Goal: Complete application form: Complete application form

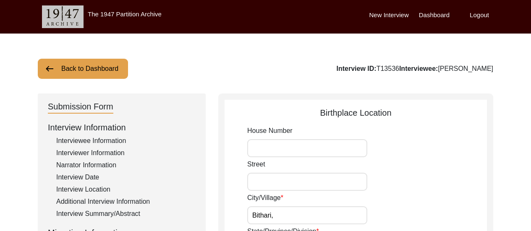
scroll to position [451, 0]
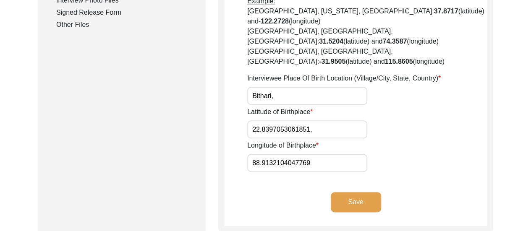
click at [355, 192] on button "Save" at bounding box center [356, 202] width 50 height 20
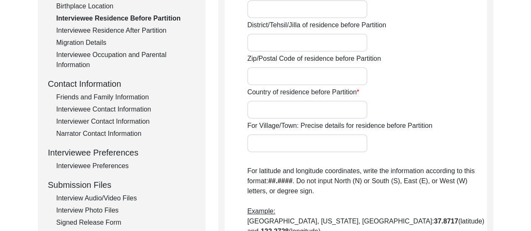
scroll to position [248, 0]
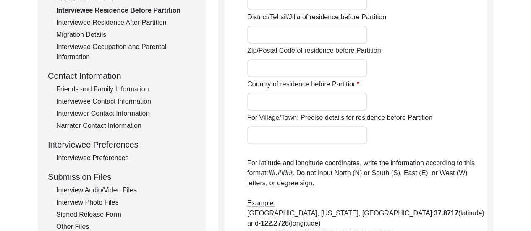
click at [113, 89] on div "Friends and Family Information" at bounding box center [125, 89] width 139 height 10
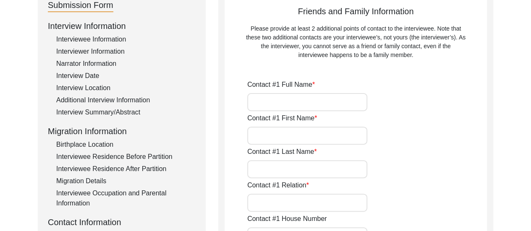
scroll to position [112, 0]
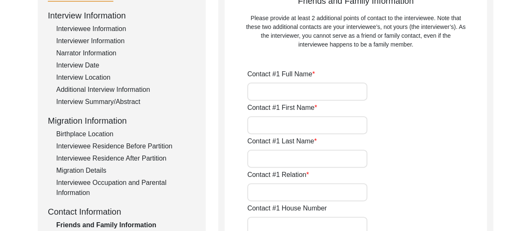
click at [251, 120] on input "Contact #1 First Name" at bounding box center [307, 125] width 120 height 18
click at [261, 93] on input "Contact #1 Full Name" at bounding box center [307, 92] width 120 height 18
type input "[PERSON_NAME]"
click at [280, 126] on input "Contact #1 First Name" at bounding box center [307, 125] width 120 height 18
type input "[PERSON_NAME]"
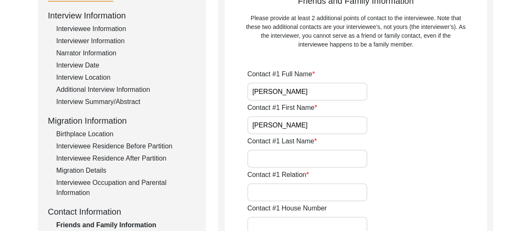
click at [273, 173] on label "Contact #1 Relation" at bounding box center [278, 175] width 62 height 10
click at [273, 184] on input "Contact #1 Relation" at bounding box center [307, 193] width 120 height 18
click at [292, 158] on input "Contact #1 Last Name" at bounding box center [307, 159] width 120 height 18
type input "Acharya"
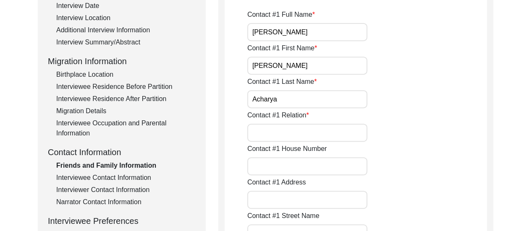
scroll to position [179, 0]
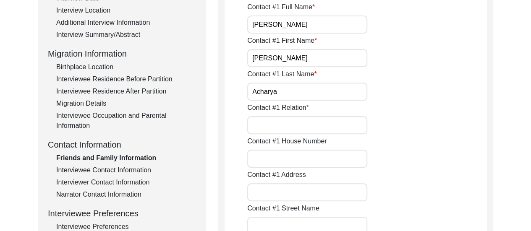
click at [311, 122] on input "Contact #1 Relation" at bounding box center [307, 125] width 120 height 18
type input "Son"
click at [283, 158] on input "Contact #1 House Number" at bounding box center [307, 159] width 120 height 18
type input "12/1,"
click at [286, 187] on input "Contact #1 Address" at bounding box center [307, 193] width 120 height 18
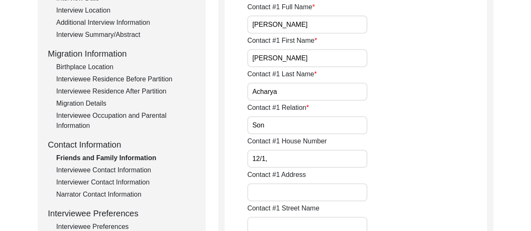
click at [415, 187] on div "Contact #1 Address" at bounding box center [367, 186] width 240 height 32
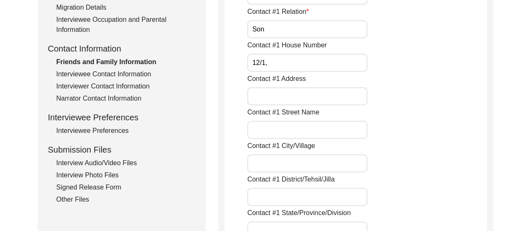
scroll to position [314, 0]
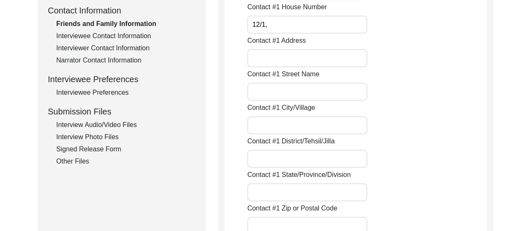
click at [293, 94] on input "Contact #1 Street Name" at bounding box center [307, 92] width 120 height 18
click at [302, 61] on input "Contact #1 Address" at bounding box center [307, 58] width 120 height 18
type input "Purbanchal, Tentultala,"
click at [285, 92] on input "Contact #1 Street Name" at bounding box center [307, 92] width 120 height 18
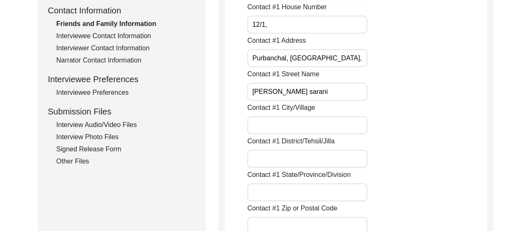
click at [309, 88] on input "Tapan Mitra sarani" at bounding box center [307, 92] width 120 height 18
type input "Tapan Mitra Sarani,"
click at [285, 127] on input "Contact #1 City/Village" at bounding box center [307, 125] width 120 height 18
click at [289, 164] on input "Contact #1 District/Tehsil/Jilla" at bounding box center [307, 159] width 120 height 18
click at [266, 124] on input "Contact #1 City/Village" at bounding box center [307, 125] width 120 height 18
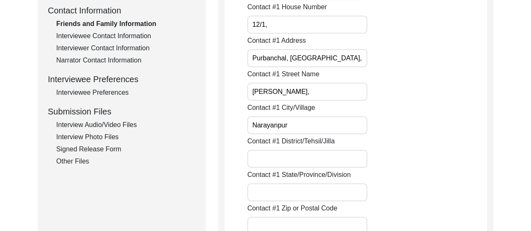
type input "Narayanpur"
click at [275, 166] on input "Contact #1 District/Tehsil/Jilla" at bounding box center [307, 159] width 120 height 18
type input "North 24 Parganas"
click at [413, 152] on div "Contact #1 District/Tehsil/Jilla North 24 Parganas" at bounding box center [367, 153] width 240 height 32
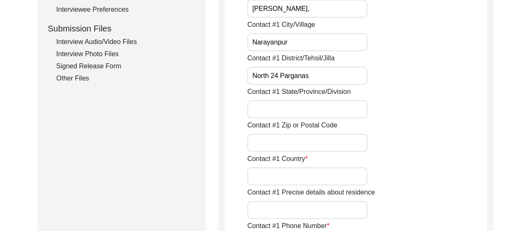
scroll to position [398, 0]
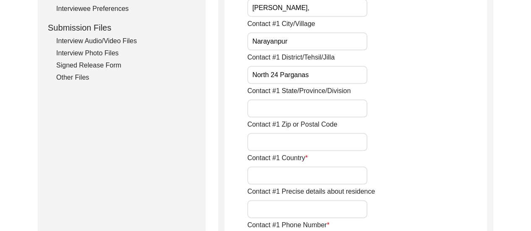
click at [318, 108] on input "Contact #1 State/Province/Division" at bounding box center [307, 109] width 120 height 18
type input "West Bengal"
click at [314, 142] on input "Contact #1 Zip or Postal Code" at bounding box center [307, 142] width 120 height 18
type input "700136"
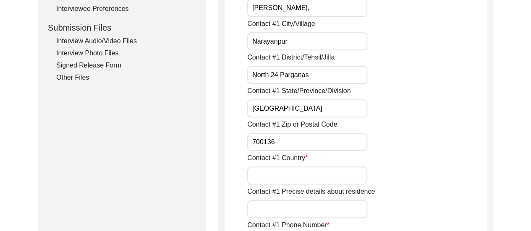
click at [297, 179] on input "Contact #1 Country" at bounding box center [307, 176] width 120 height 18
type input "India"
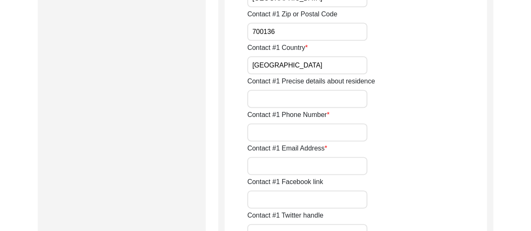
scroll to position [515, 0]
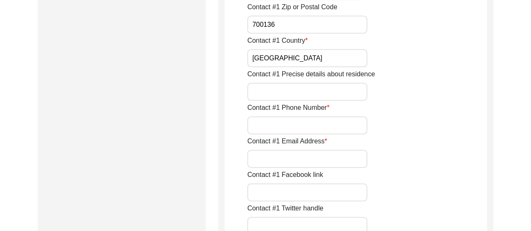
click at [318, 163] on input "Contact #1 Email Address" at bounding box center [307, 159] width 120 height 18
type input "sushantaacharya42@gmail.com"
click at [339, 123] on input "Contact #1 Phone Number" at bounding box center [307, 125] width 120 height 18
type input "9831173607"
click at [411, 152] on div "Contact #1 Email Address sushantaacharya42@gmail.com" at bounding box center [367, 153] width 240 height 32
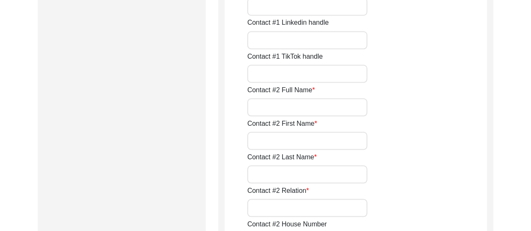
scroll to position [784, 0]
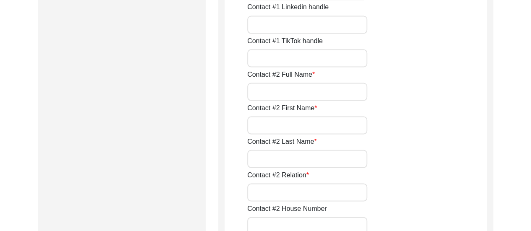
click at [271, 93] on input "Contact #2 Full Name" at bounding box center [307, 92] width 120 height 18
click at [260, 120] on input "Contact #2 First Name" at bounding box center [307, 125] width 120 height 18
click at [280, 94] on input "Souma" at bounding box center [307, 92] width 120 height 18
type input "Souma Acharya"
click at [282, 126] on input "Contact #2 First Name" at bounding box center [307, 125] width 120 height 18
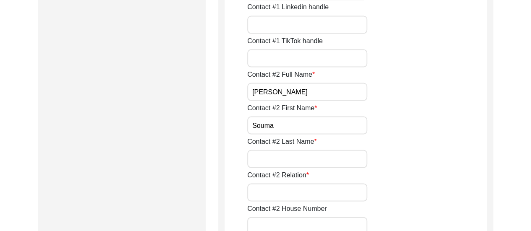
type input "Souma"
click at [271, 163] on input "Contact #2 Last Name" at bounding box center [307, 159] width 120 height 18
type input "Acharya"
click at [282, 197] on input "Contact #2 Relation" at bounding box center [307, 193] width 120 height 18
type input "Paternal Grandson"
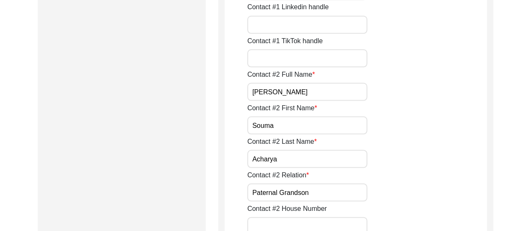
click at [429, 137] on div "Contact #2 Last Name Acharya" at bounding box center [367, 153] width 240 height 32
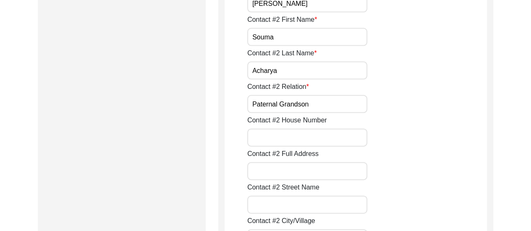
scroll to position [952, 0]
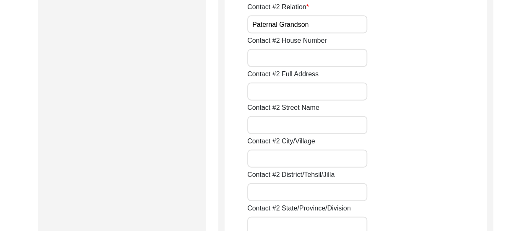
click at [296, 57] on input "Contact #2 House Number" at bounding box center [307, 58] width 120 height 18
type input "12/1,"
click at [426, 118] on div "Contact #2 Street Name" at bounding box center [367, 119] width 240 height 32
click at [291, 92] on input "Contact #2 Full Address" at bounding box center [307, 92] width 120 height 18
click at [468, 81] on div "Contact #2 Full Address" at bounding box center [367, 85] width 240 height 32
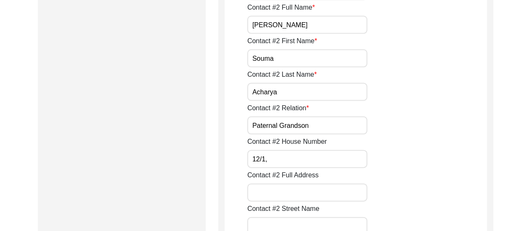
scroll to position [851, 0]
click at [305, 186] on input "Contact #2 Full Address" at bounding box center [307, 193] width 120 height 18
click at [409, 181] on div "Contact #2 Full Address Purbanchal," at bounding box center [367, 186] width 240 height 32
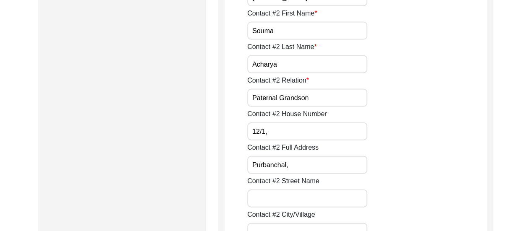
scroll to position [885, 0]
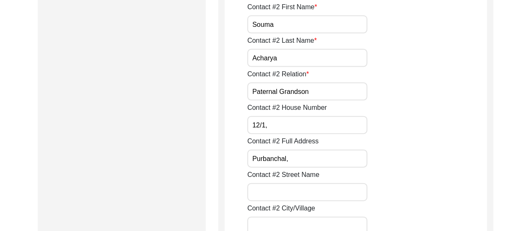
click at [307, 162] on input "Purbanchal," at bounding box center [307, 159] width 120 height 18
type input "Purbanchal, Tentultala,"
click at [299, 189] on input "Contact #2 Street Name" at bounding box center [307, 193] width 120 height 18
click at [279, 193] on input "Contact #2 Street Name" at bounding box center [307, 193] width 120 height 18
click at [295, 194] on input "Tapan Mitra sarani," at bounding box center [307, 193] width 120 height 18
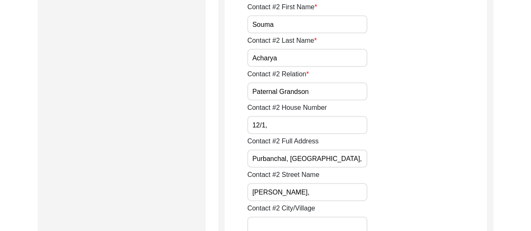
type input "Tapan Mitra Sarani,"
click at [392, 129] on div "Contact #2 House Number 12/1," at bounding box center [367, 119] width 240 height 32
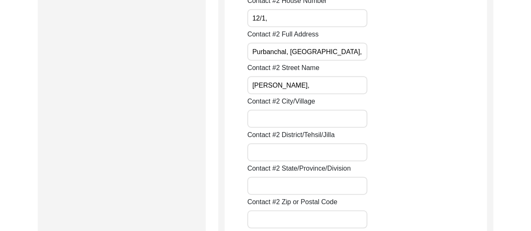
scroll to position [1019, 0]
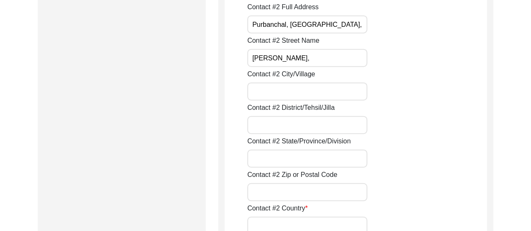
click at [297, 94] on input "Contact #2 City/Village" at bounding box center [307, 92] width 120 height 18
type input "Narayanpur,"
click at [276, 129] on input "Contact #2 District/Tehsil/Jilla" at bounding box center [307, 125] width 120 height 18
type input "North 24 Parganas,"
click at [322, 159] on input "Contact #2 State/Province/Division" at bounding box center [307, 159] width 120 height 18
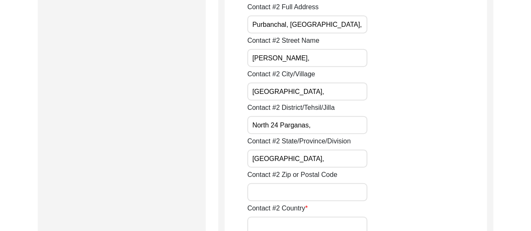
type input "West Bengal,"
click at [297, 184] on input "Contact #2 Zip or Postal Code" at bounding box center [307, 193] width 120 height 18
type input "700136"
click at [417, 159] on div "Contact #2 State/Province/Division West Bengal," at bounding box center [367, 153] width 240 height 32
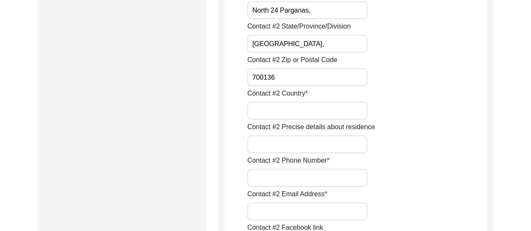
scroll to position [1154, 0]
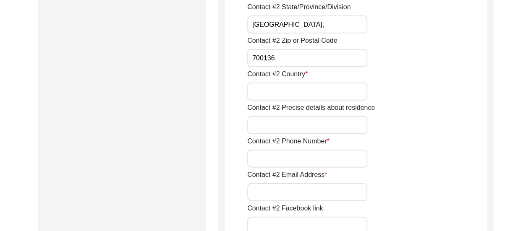
click at [263, 83] on input "Contact #2 Country" at bounding box center [307, 92] width 120 height 18
type input "India"
click at [409, 138] on div "Contact #2 Phone Number" at bounding box center [367, 153] width 240 height 32
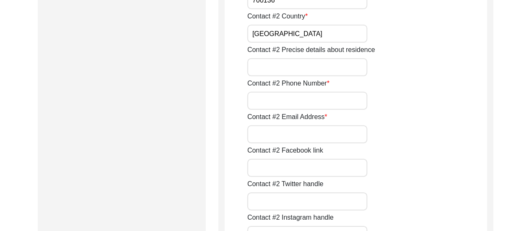
scroll to position [1238, 0]
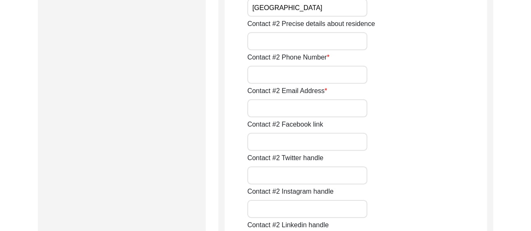
click at [290, 66] on input "Contact #2 Phone Number" at bounding box center [307, 75] width 120 height 18
type input "7059213971"
click at [281, 108] on input "Contact #2 Email Address" at bounding box center [307, 109] width 120 height 18
type input "iampreetam1311@gmail.com"
click at [405, 81] on div "Contact #2 Phone Number 7059213971" at bounding box center [367, 69] width 240 height 32
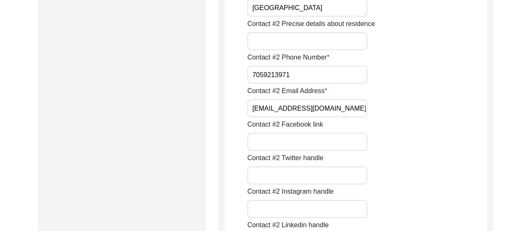
click at [445, 116] on div "Contact #2 Email Address iampreetam1311@gmail.com" at bounding box center [367, 102] width 240 height 32
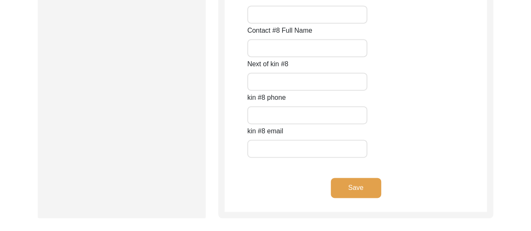
scroll to position [3892, 0]
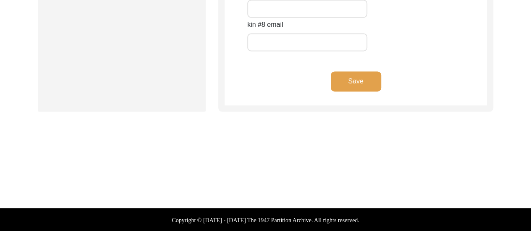
click at [364, 79] on button "Save" at bounding box center [356, 81] width 50 height 20
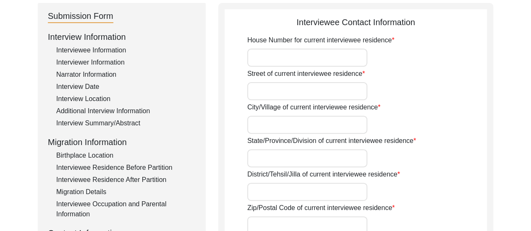
scroll to position [89, 0]
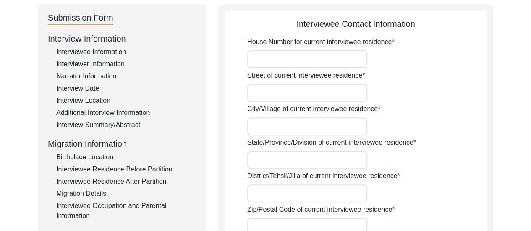
click at [300, 56] on input "House Number for current interviewee residence" at bounding box center [307, 59] width 120 height 18
type input "12/1,"
click at [286, 100] on input "Street of current interviewee residence" at bounding box center [307, 93] width 120 height 18
type input "Tapan Mitra Sarani,"
click at [320, 129] on input "City/Village of current interviewee residence" at bounding box center [307, 127] width 120 height 18
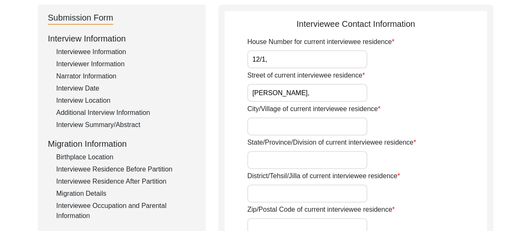
click at [305, 155] on input "State/Province/Division of current interviewee residence" at bounding box center [307, 160] width 120 height 18
type input "West Bengal,"
click at [299, 200] on input "District/Tehsil/Jilla of current interviewee residence" at bounding box center [307, 194] width 120 height 18
type input "North 24 Parganas,"
click at [414, 197] on div "District/Tehsil/Jilla of current interviewee residence North 24 Parganas," at bounding box center [367, 187] width 240 height 32
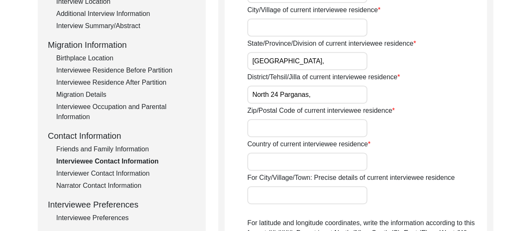
scroll to position [190, 0]
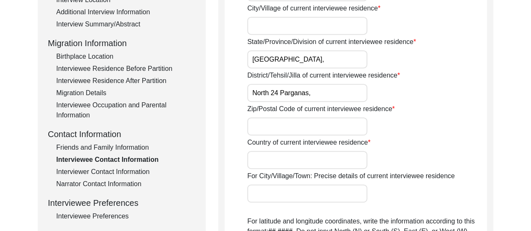
click at [272, 123] on input "Zip/Postal Code of current interviewee residence" at bounding box center [307, 127] width 120 height 18
type input "700136"
click at [312, 153] on input "Country of current interviewee residence" at bounding box center [307, 160] width 120 height 18
type input "India"
click at [449, 155] on div "Country of current interviewee residence India" at bounding box center [367, 154] width 240 height 32
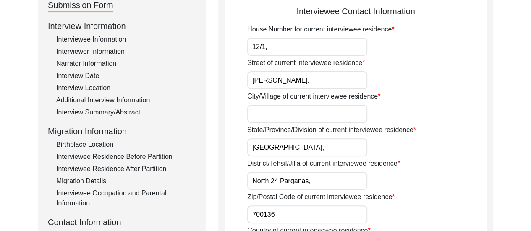
scroll to position [72, 0]
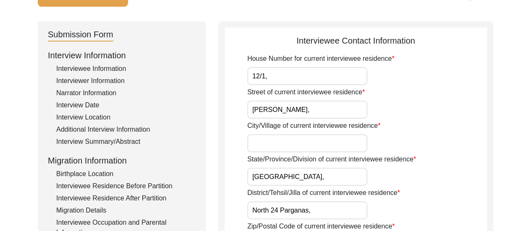
click at [287, 140] on input "City/Village of current interviewee residence" at bounding box center [307, 143] width 120 height 18
click at [287, 140] on input "Purbanchal," at bounding box center [307, 143] width 120 height 18
click at [342, 146] on input "Purbanchal," at bounding box center [307, 143] width 120 height 18
type input "Purbanchal, Tentultala, Narayanpur,"
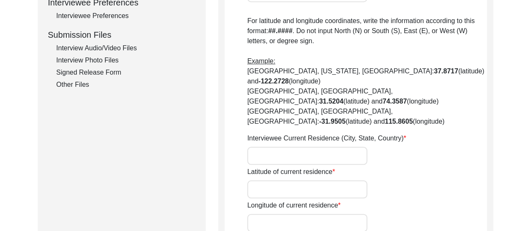
scroll to position [391, 0]
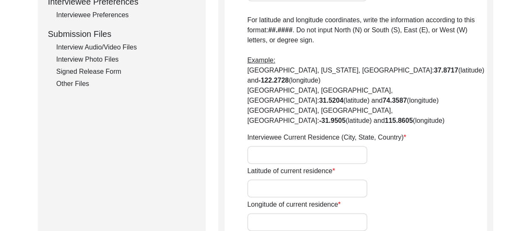
click at [306, 146] on input "Interviewee Current Residence (City, State, Country)" at bounding box center [307, 155] width 120 height 18
click at [402, 133] on div "Interviewee Current Residence (City, State, Country)" at bounding box center [367, 149] width 240 height 32
click at [405, 200] on div "Longitude of current residence" at bounding box center [367, 216] width 240 height 32
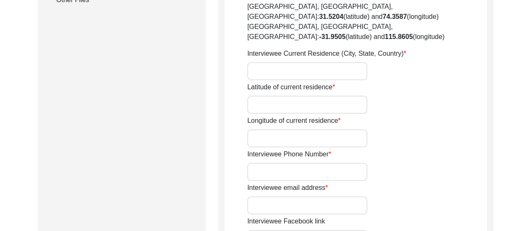
scroll to position [526, 0]
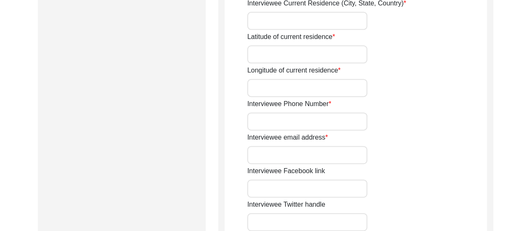
click at [318, 146] on input "Interviewee email address" at bounding box center [307, 155] width 120 height 18
type input "n/a"
click at [353, 113] on input "Interviewee Phone Number" at bounding box center [307, 122] width 120 height 18
type input "9674233488"
click at [458, 135] on div "House Number for current interviewee residence 12/1, Street of current intervie…" at bounding box center [367, 0] width 240 height 801
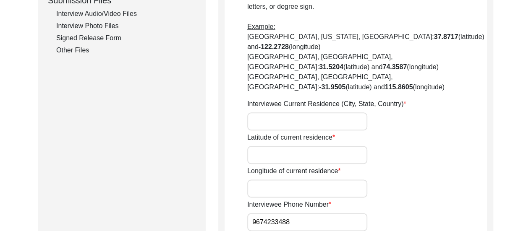
scroll to position [442, 0]
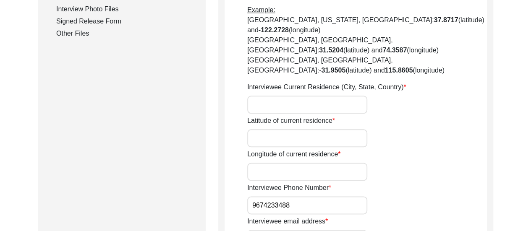
click at [283, 96] on input "Interviewee Current Residence (City, State, Country)" at bounding box center [307, 105] width 120 height 18
type input "Narayanpur, [GEOGRAPHIC_DATA], [GEOGRAPHIC_DATA]"
click at [404, 116] on div "Latitude of current residence" at bounding box center [367, 132] width 240 height 32
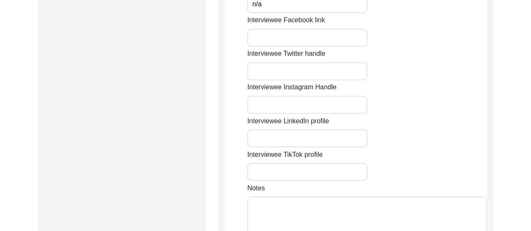
scroll to position [694, 0]
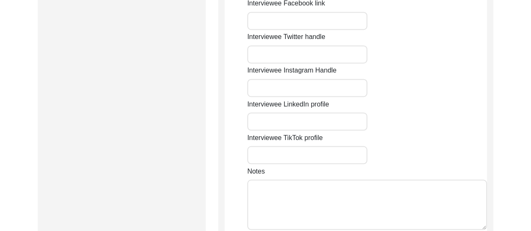
click at [316, 180] on textarea "Notes" at bounding box center [367, 205] width 240 height 50
click at [391, 133] on div "Interviewee TikTok profile" at bounding box center [367, 149] width 240 height 32
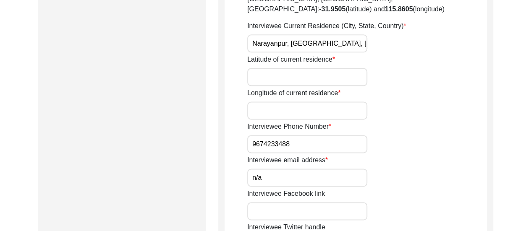
scroll to position [492, 0]
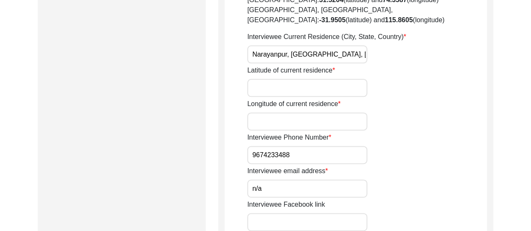
click at [284, 79] on input "Latitude of current residence" at bounding box center [307, 88] width 120 height 18
paste input "22.63800623946678, 88.46009338391542"
drag, startPoint x: 317, startPoint y: 57, endPoint x: 386, endPoint y: 57, distance: 68.9
click at [386, 66] on div "Latitude of current residence 22.63800623946678, 88.46009338391542" at bounding box center [367, 82] width 240 height 32
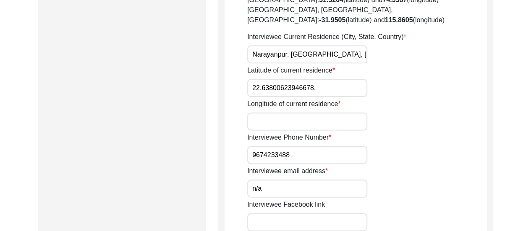
scroll to position [0, 0]
type input "22.63800623946678,"
click at [292, 113] on input "Longitude of current residence" at bounding box center [307, 122] width 120 height 18
paste input "88.46009338391542"
type input "88.46009338391542"
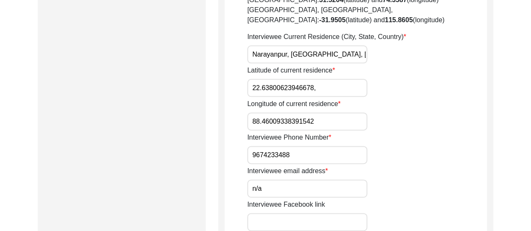
click at [321, 79] on input "22.63800623946678," at bounding box center [307, 88] width 120 height 18
type input "22.63800623946678"
click at [255, 113] on input "88.46009338391542" at bounding box center [307, 122] width 120 height 18
type input "88.46009338391542"
click at [419, 101] on div "House Number for current interviewee residence 12/1, Street of current intervie…" at bounding box center [367, 34] width 240 height 801
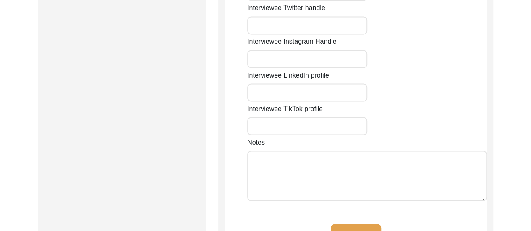
scroll to position [795, 0]
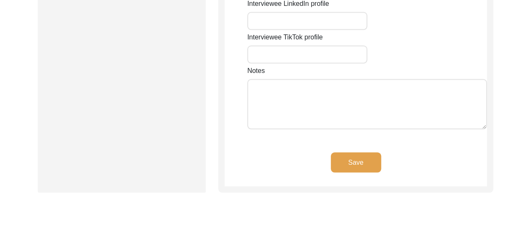
click at [377, 152] on button "Save" at bounding box center [356, 162] width 50 height 20
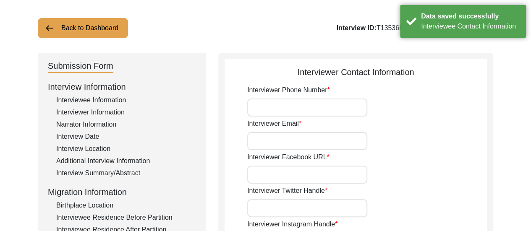
scroll to position [39, 0]
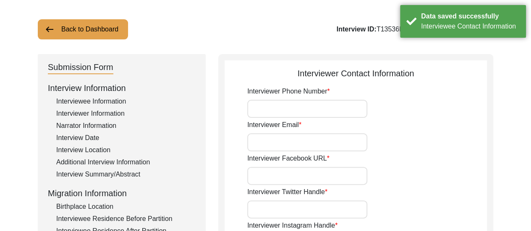
click at [319, 108] on input "Interviewer Phone Number" at bounding box center [307, 109] width 120 height 18
type input "8617280196"
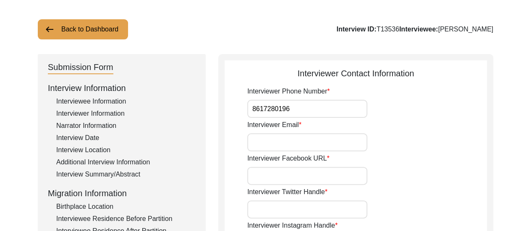
click at [302, 145] on input "Interviewer Email" at bounding box center [307, 143] width 120 height 18
type input "[EMAIL_ADDRESS][DOMAIN_NAME]"
click at [312, 179] on input "Interviewer Facebook URL" at bounding box center [307, 176] width 120 height 18
type input "n/a"
click at [404, 181] on div "Interviewer Facebook URL n/a" at bounding box center [367, 170] width 240 height 32
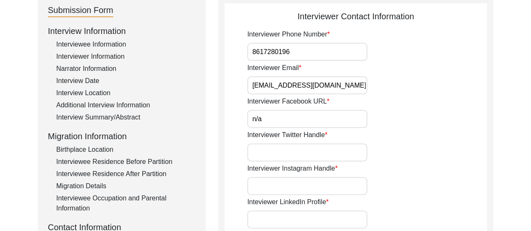
scroll to position [174, 0]
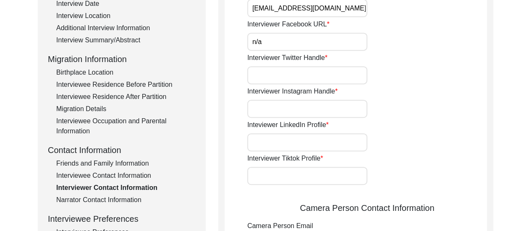
click at [321, 77] on input "Interviewer Twitter Handle" at bounding box center [307, 75] width 120 height 18
type input "n/a"
click at [313, 109] on input "Interviewer Instagram Handle" at bounding box center [307, 109] width 120 height 18
type input "https://www.instagram.com/_chirantan.b_?igsh=anAybGg4ZzAyd2Zw"
click at [333, 134] on input "Inteviewer LinkedIn Profile" at bounding box center [307, 143] width 120 height 18
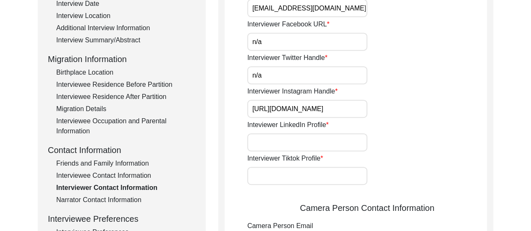
type input "https://www.linkedin.com/in/chirantan-banik-987991352?utm_source=share&utm_camp…"
click at [315, 173] on input "Interviewer Tiktok Profile" at bounding box center [307, 176] width 120 height 18
type input "n/a"
click at [393, 179] on div "Interviewer Tiktok Profile n/a" at bounding box center [367, 170] width 240 height 32
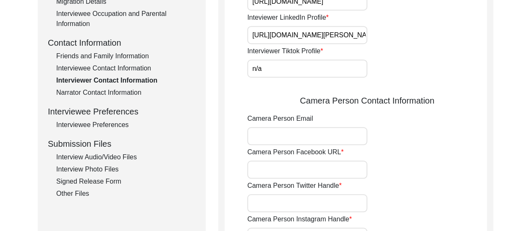
scroll to position [342, 0]
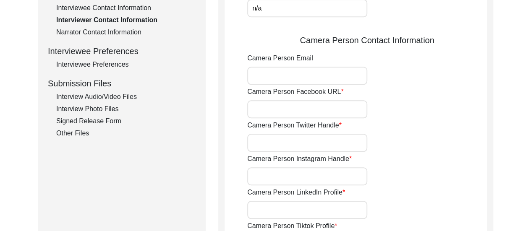
click at [309, 72] on input "Camera Person Email" at bounding box center [307, 76] width 120 height 18
type input "[EMAIL_ADDRESS][DOMAIN_NAME]"
click at [301, 110] on input "Camera Person Facebook URL" at bounding box center [307, 109] width 120 height 18
type input "n/a"
click at [303, 152] on div "Interviewer Phone Number 8617280196 Interviewer Email chirantanbanik2@gmail.com…" at bounding box center [367, 35] width 240 height 502
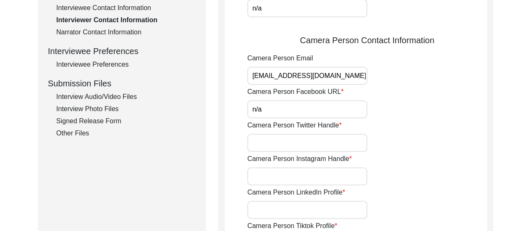
click at [304, 142] on input "Camera Person Twitter Handle" at bounding box center [307, 143] width 120 height 18
type input "n/a"
click at [300, 183] on input "Camera Person Instagram Handle" at bounding box center [307, 177] width 120 height 18
type input "https://www.instagram.com/_chirantan.b_?igsh=anAybGg4ZzAyd2Zw"
click at [379, 192] on div "Camera Person LinkedIn Profile" at bounding box center [367, 204] width 240 height 32
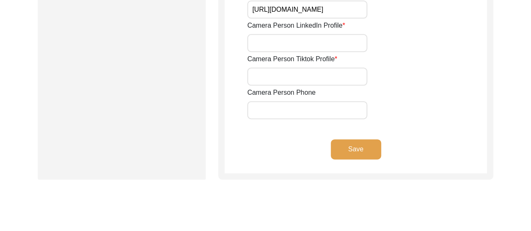
scroll to position [510, 0]
click at [315, 39] on input "Camera Person LinkedIn Profile" at bounding box center [307, 42] width 120 height 18
type input "https://www.linkedin.com/in/chirantan-banik-987991352?utm_source=share&utm_camp…"
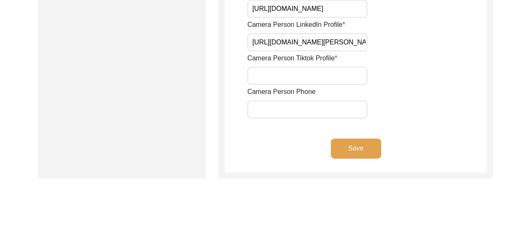
click at [307, 75] on input "Camera Person Tiktok Profile" at bounding box center [307, 76] width 120 height 18
type input "n/a"
click at [297, 110] on input "Camera Person Phone" at bounding box center [307, 109] width 120 height 18
type input "8617280196"
click at [351, 147] on button "Save" at bounding box center [356, 149] width 50 height 20
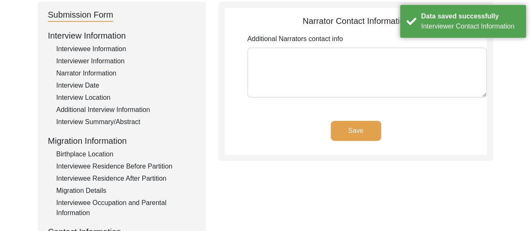
scroll to position [90, 0]
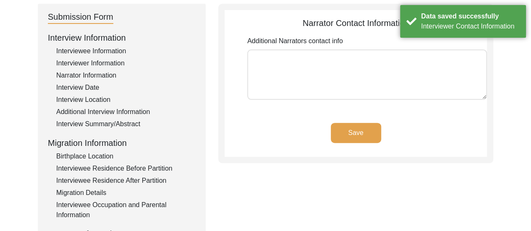
click at [344, 129] on button "Save" at bounding box center [356, 133] width 50 height 20
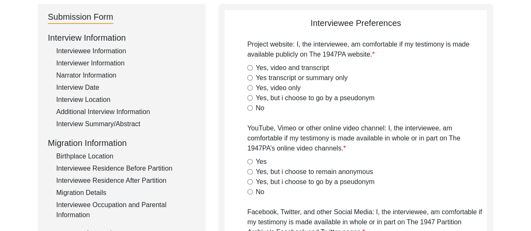
click at [254, 66] on div "Yes, video and transcript" at bounding box center [367, 68] width 240 height 10
click at [248, 66] on input "Yes, video and transcript" at bounding box center [249, 67] width 5 height 5
radio input "true"
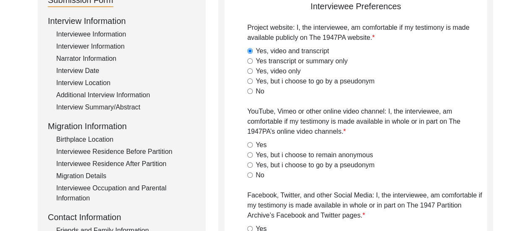
scroll to position [123, 0]
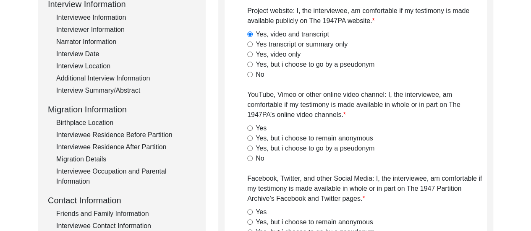
click at [253, 126] on div "Yes" at bounding box center [367, 128] width 240 height 10
click at [248, 129] on input "Yes" at bounding box center [249, 128] width 5 height 5
radio input "true"
click at [247, 136] on input "Yes, but i choose to remain anonymous" at bounding box center [249, 138] width 5 height 5
radio input "true"
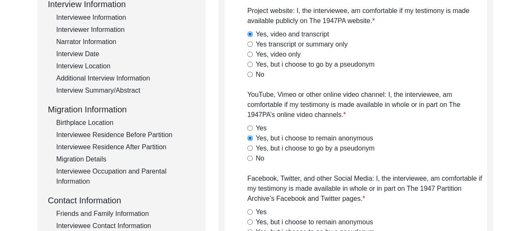
click at [247, 126] on input "Yes" at bounding box center [249, 128] width 5 height 5
radio input "true"
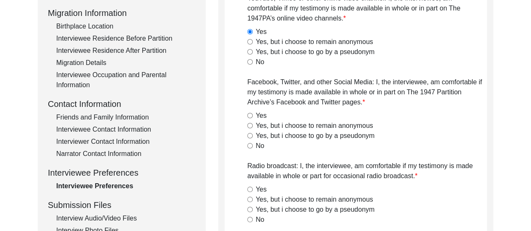
scroll to position [224, 0]
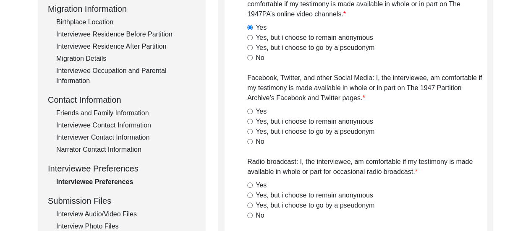
click at [250, 110] on input "Yes" at bounding box center [249, 111] width 5 height 5
radio input "true"
click at [250, 184] on input "Yes" at bounding box center [249, 185] width 5 height 5
radio input "true"
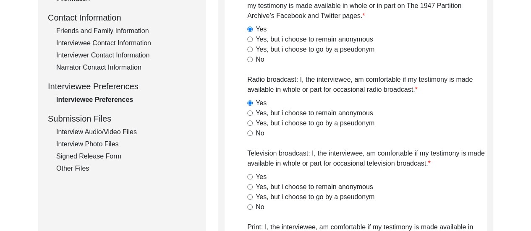
scroll to position [376, 0]
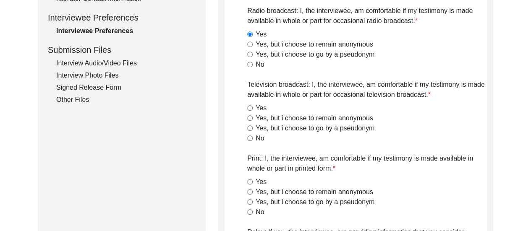
click at [248, 108] on input "Yes" at bounding box center [249, 107] width 5 height 5
radio input "true"
click at [248, 179] on input "Yes" at bounding box center [249, 181] width 5 height 5
radio input "true"
click at [516, 134] on div "Back to Dashboard Interview ID: T13536 Interviewee: Maya Acharya Submission For…" at bounding box center [265, 123] width 531 height 931
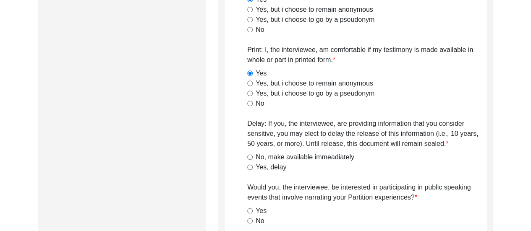
scroll to position [510, 0]
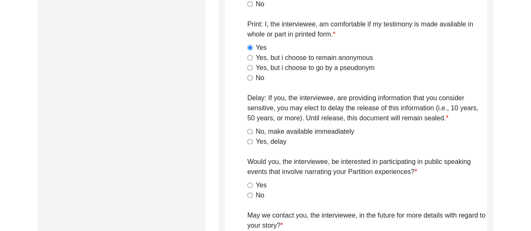
click at [250, 134] on input "No, make available immeadiately" at bounding box center [249, 131] width 5 height 5
radio input "true"
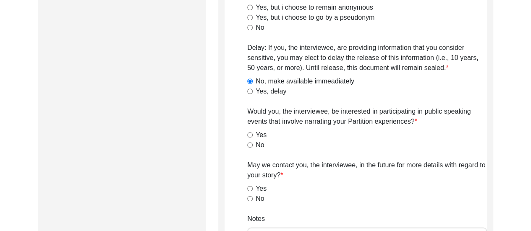
scroll to position [560, 0]
click at [249, 137] on input "Yes" at bounding box center [249, 134] width 5 height 5
radio input "true"
click at [251, 144] on input "No" at bounding box center [249, 144] width 5 height 5
radio input "true"
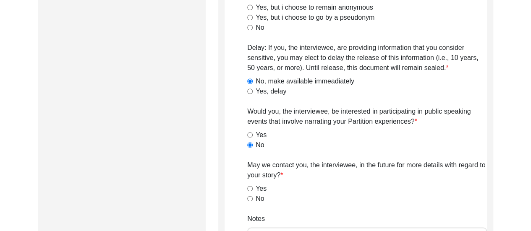
click at [250, 200] on input "No" at bounding box center [249, 198] width 5 height 5
radio input "true"
click at [247, 186] on input "Yes" at bounding box center [249, 188] width 5 height 5
radio input "true"
click at [247, 196] on input "No" at bounding box center [249, 198] width 5 height 5
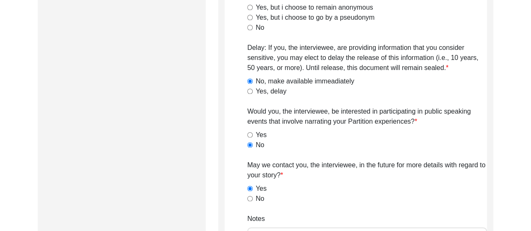
radio input "true"
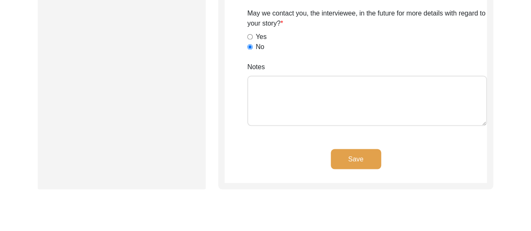
scroll to position [728, 0]
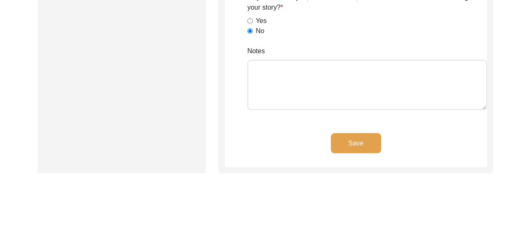
click at [351, 141] on button "Save" at bounding box center [356, 143] width 50 height 20
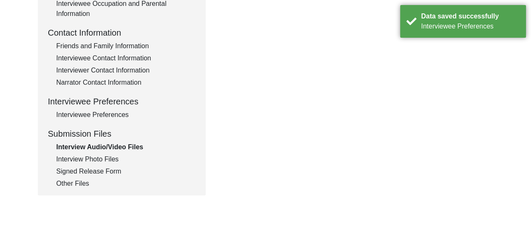
scroll to position [308, 0]
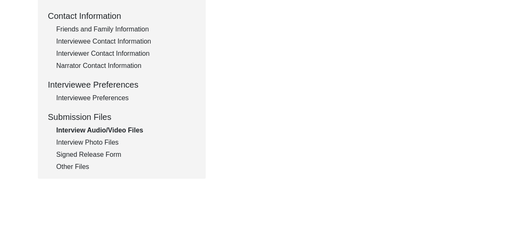
click at [85, 146] on div "Interview Photo Files" at bounding box center [125, 143] width 139 height 10
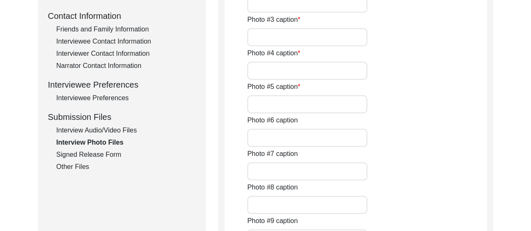
click at [71, 168] on div "Other Files" at bounding box center [125, 167] width 139 height 10
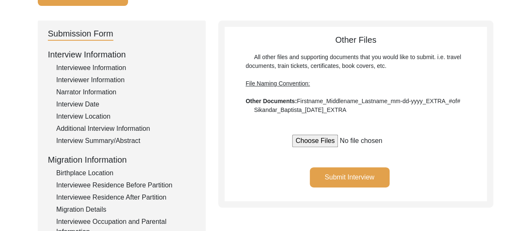
scroll to position [56, 0]
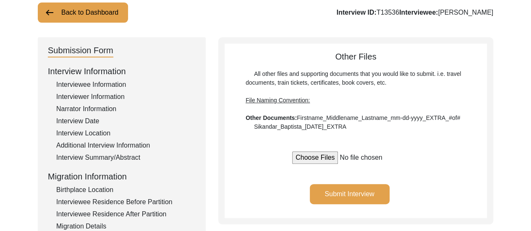
click at [102, 85] on div "Interviewee Information" at bounding box center [125, 85] width 139 height 10
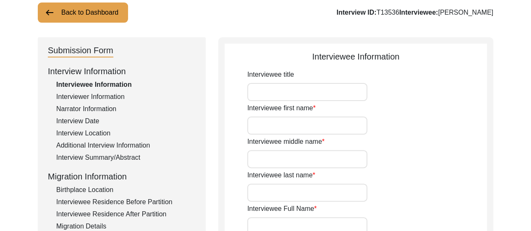
type input "Maya"
type input "n/a"
type input "Acharya"
type input "[PERSON_NAME]"
click at [393, 106] on div "Interviewee first name Maya" at bounding box center [367, 119] width 240 height 32
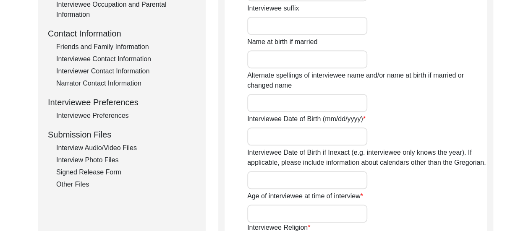
scroll to position [292, 0]
click at [300, 140] on input "Interviewee Date of Birth (mm/dd/yyyy)" at bounding box center [307, 136] width 120 height 18
type input "[DATE]"
click at [511, 118] on div "Back to Dashboard Interview ID: T13536 Interviewee: Maya Acharya Submission For…" at bounding box center [265, 178] width 531 height 872
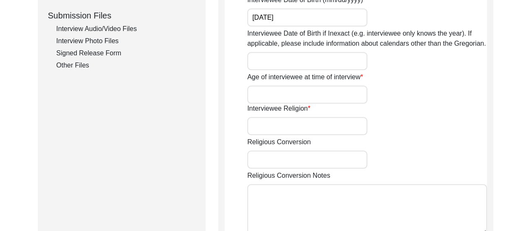
scroll to position [409, 0]
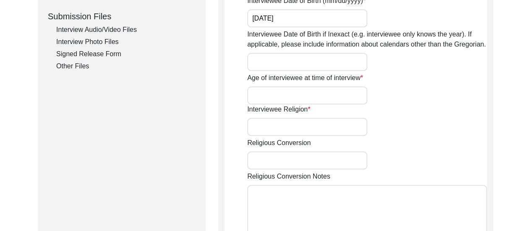
click at [327, 95] on input "Age of interviewee at time of interview" at bounding box center [307, 96] width 120 height 18
type input "85"
click at [332, 130] on input "Interviewee Religion" at bounding box center [307, 127] width 120 height 18
type input "[DEMOGRAPHIC_DATA]"
click at [422, 174] on div "Religious Conversion Notes" at bounding box center [367, 205] width 240 height 67
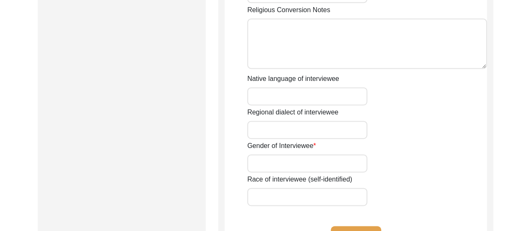
scroll to position [611, 0]
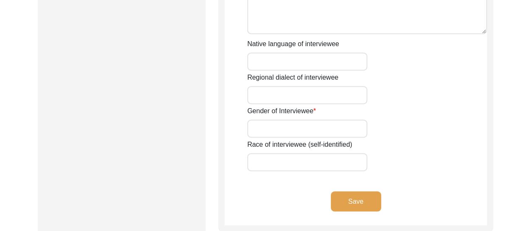
click at [262, 62] on input "Native language of interviewee" at bounding box center [307, 62] width 120 height 18
type input "Bengali"
click at [400, 96] on div "Regional dialect of interviewee" at bounding box center [367, 89] width 240 height 32
click at [302, 130] on input "Gender of Interviewee" at bounding box center [307, 129] width 120 height 18
type input "[DEMOGRAPHIC_DATA]"
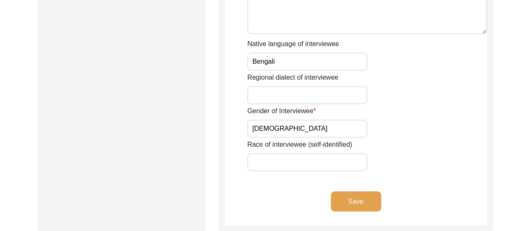
click at [418, 109] on div "Gender of Interviewee Female" at bounding box center [367, 122] width 240 height 32
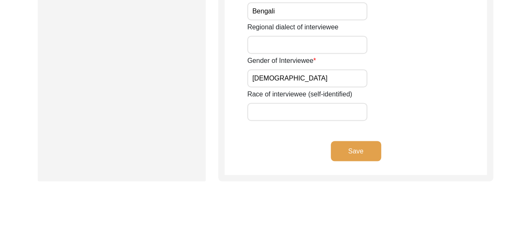
scroll to position [678, 0]
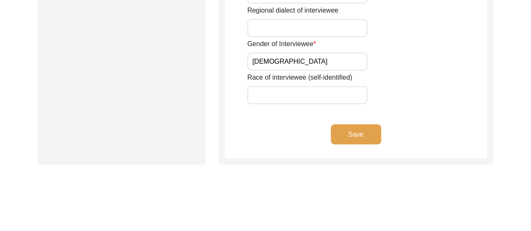
click at [362, 138] on button "Save" at bounding box center [356, 134] width 50 height 20
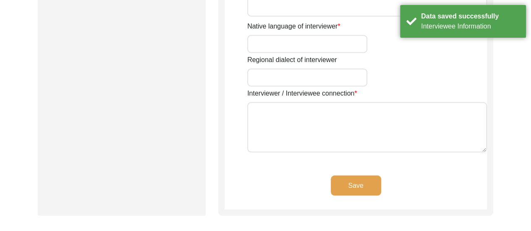
type input "[PERSON_NAME]"
type input "[DEMOGRAPHIC_DATA]"
type input "[DATE]"
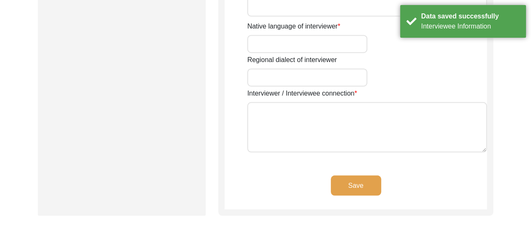
type input "Dum Dum, [GEOGRAPHIC_DATA], [GEOGRAPHIC_DATA]"
type input "Student"
type input "[PERSON_NAME]"
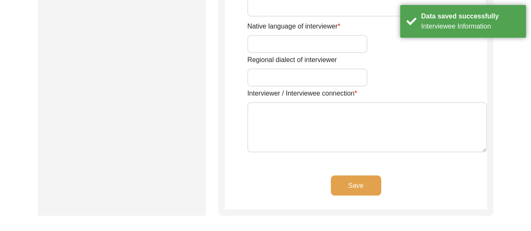
type textarea "The Interviewer is a student currently pursuing Bachelor of Arts in History (Ho…"
type input "Bengali"
type textarea "The interviewee is the mother of the interviewer's maternal uncle's colleague."
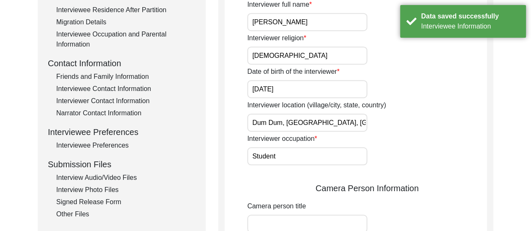
scroll to position [302, 0]
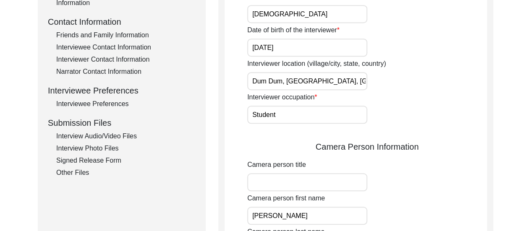
click at [410, 60] on div "Interviewer location (village/city, state, country) [GEOGRAPHIC_DATA], [GEOGRAP…" at bounding box center [367, 75] width 240 height 32
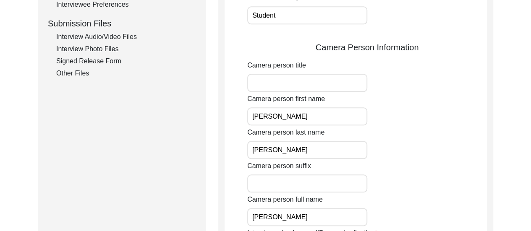
scroll to position [403, 0]
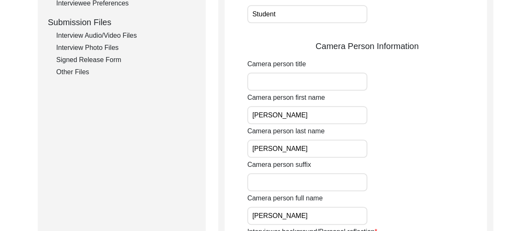
click at [402, 112] on div "Camera person first name Chirantan" at bounding box center [367, 109] width 240 height 32
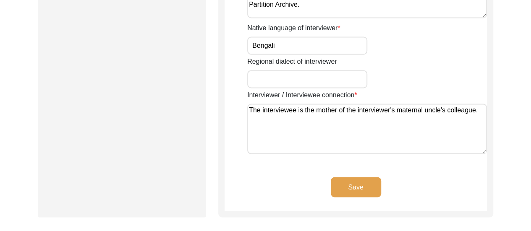
scroll to position [689, 0]
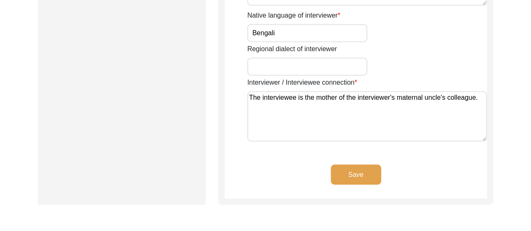
click at [358, 173] on button "Save" at bounding box center [356, 175] width 50 height 20
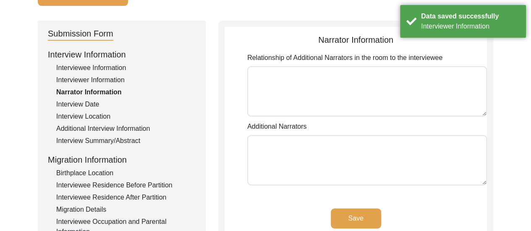
scroll to position [90, 0]
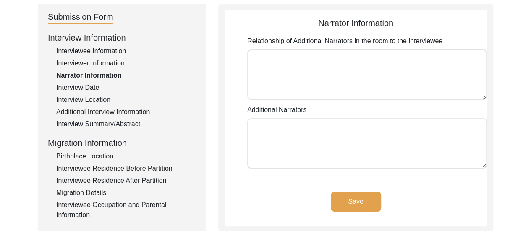
click at [76, 86] on div "Interview Date" at bounding box center [125, 88] width 139 height 10
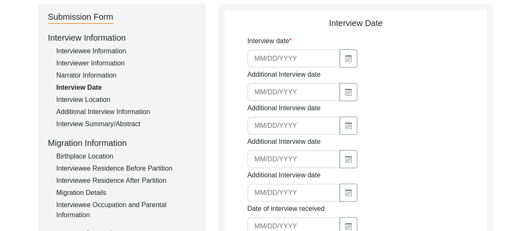
type input "[DATE]"
click at [82, 97] on div "Interview Location" at bounding box center [125, 100] width 139 height 10
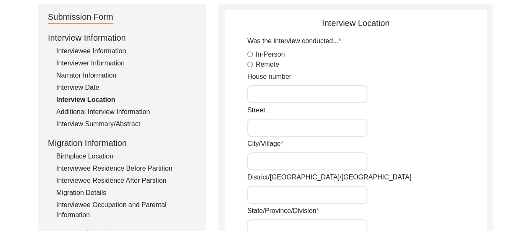
radio input "true"
type input "12/1,"
type input "Tapan Mitra Sarani,"
type input "Purbanchal, Tentultala, Narayanpur,"
type input "North 24 Parganas"
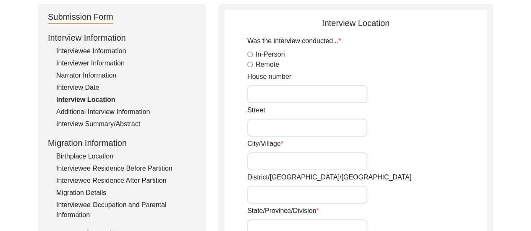
type input "West Bengal"
type input "India"
type input "700136"
type input "Narayanpur, [GEOGRAPHIC_DATA], [GEOGRAPHIC_DATA]"
type input "22.646976550589095"
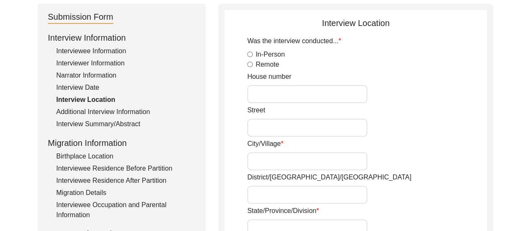
type input "88.45730804498167"
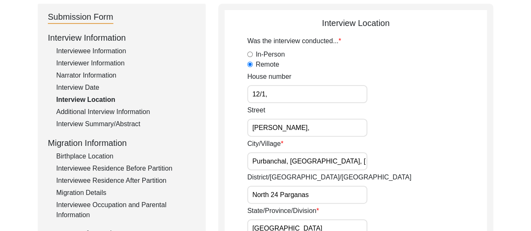
click at [386, 82] on div "House number 12/1," at bounding box center [367, 88] width 240 height 32
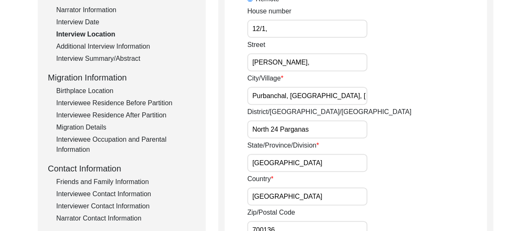
scroll to position [157, 0]
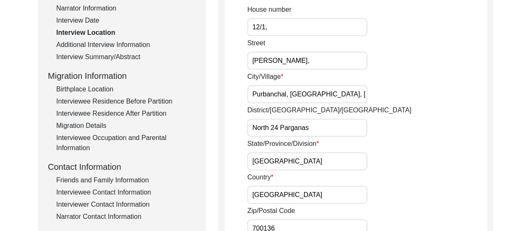
click at [423, 123] on div "District/tehsil/Jilla North 24 Parganas" at bounding box center [367, 121] width 240 height 32
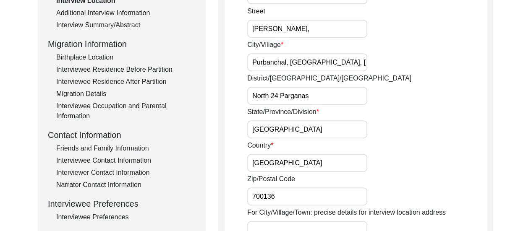
scroll to position [208, 0]
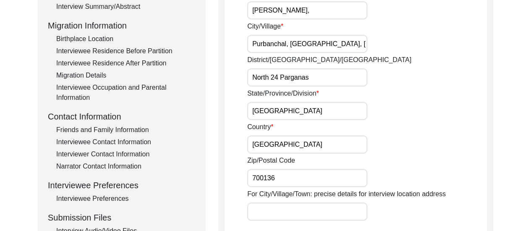
click at [450, 131] on div "Country India" at bounding box center [367, 138] width 240 height 32
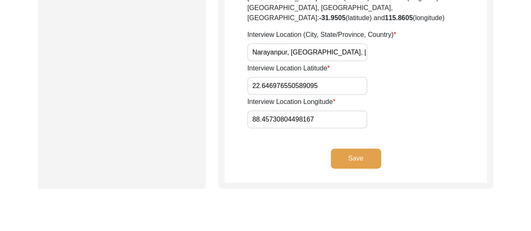
scroll to position [554, 0]
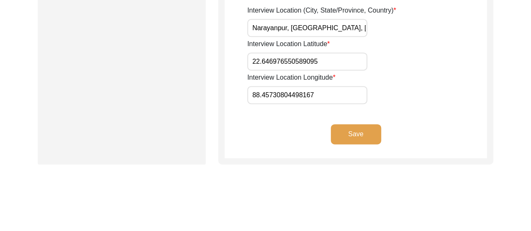
click at [355, 124] on button "Save" at bounding box center [356, 134] width 50 height 20
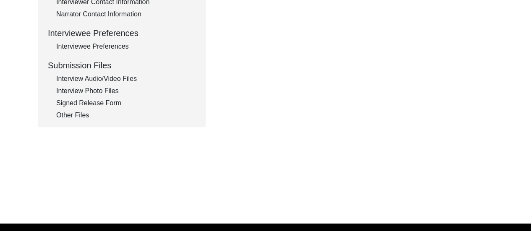
type input "Bengali"
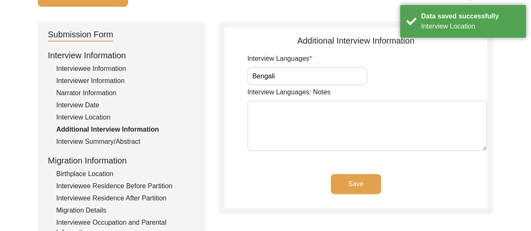
scroll to position [73, 0]
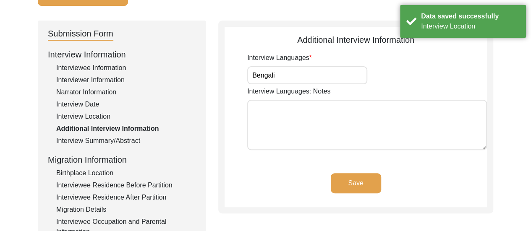
click at [355, 184] on button "Save" at bounding box center [356, 183] width 50 height 20
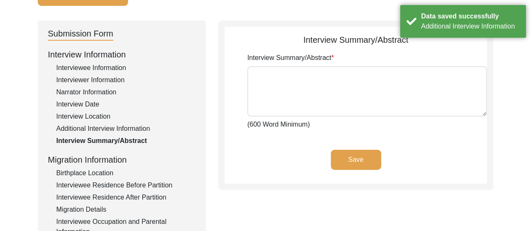
click at [354, 163] on button "Save" at bounding box center [356, 160] width 50 height 20
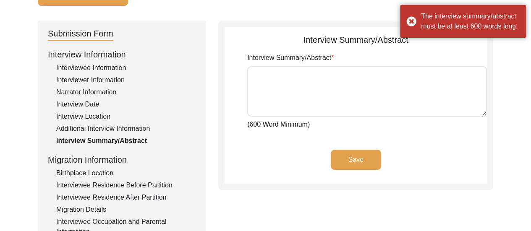
click at [102, 174] on div "Birthplace Location" at bounding box center [125, 173] width 139 height 10
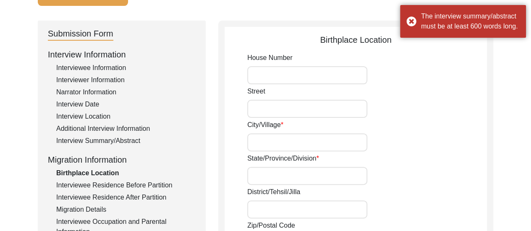
type input "Bithari,"
type input "24 Parganas,"
type input "Bithari,"
type input "22.8397053061851,"
type input "88.9132104047769"
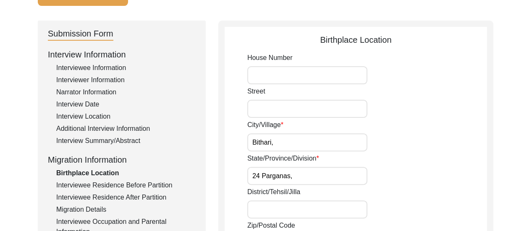
click at [420, 136] on div "City/Village Bithari," at bounding box center [367, 136] width 240 height 32
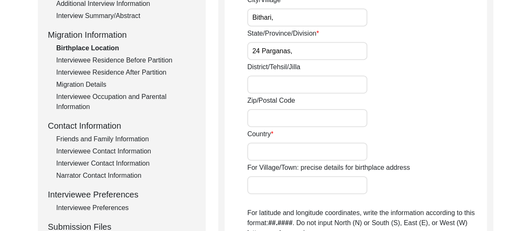
scroll to position [224, 0]
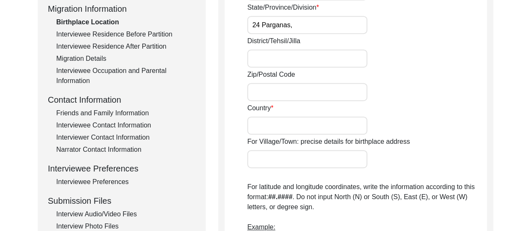
click at [276, 65] on input "District/Tehsil/Jilla" at bounding box center [307, 59] width 120 height 18
drag, startPoint x: 276, startPoint y: 65, endPoint x: 263, endPoint y: 59, distance: 14.5
click at [263, 59] on input "District/Tehsil/Jilla" at bounding box center [307, 59] width 120 height 18
click at [407, 80] on div "Zip/Postal Code" at bounding box center [367, 86] width 240 height 32
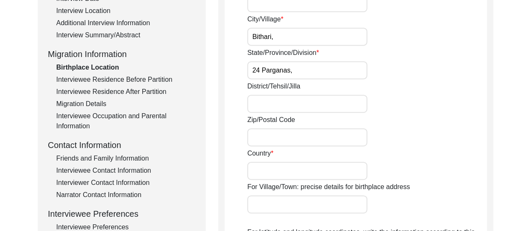
scroll to position [123, 0]
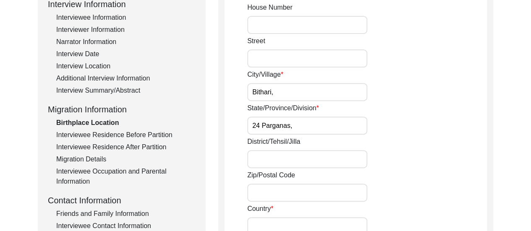
click at [299, 122] on input "24 Parganas," at bounding box center [307, 126] width 120 height 18
type input "2"
click at [278, 127] on input "State/Province/Division" at bounding box center [307, 126] width 120 height 18
click at [265, 120] on input "State/Province/Division" at bounding box center [307, 126] width 120 height 18
paste input "Province of Bengal"
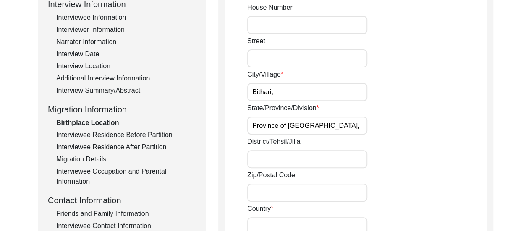
type input "Province of Bengal,"
click at [300, 165] on input "District/Tehsil/Jilla" at bounding box center [307, 159] width 120 height 18
type input "24 Parganas,"
click at [302, 191] on input "Zip/Postal Code" at bounding box center [307, 193] width 120 height 18
click at [411, 117] on div "State/Province/Division Province of Bengal," at bounding box center [367, 119] width 240 height 32
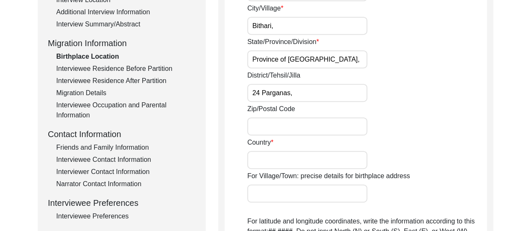
scroll to position [191, 0]
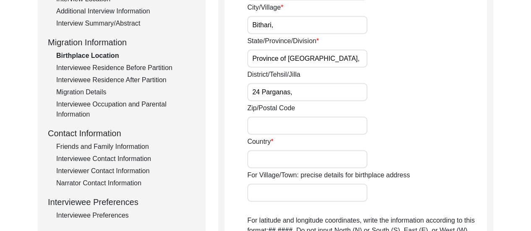
click at [299, 162] on input "Country" at bounding box center [307, 159] width 120 height 18
type input "British India"
click at [425, 114] on div "Zip/Postal Code" at bounding box center [367, 119] width 240 height 32
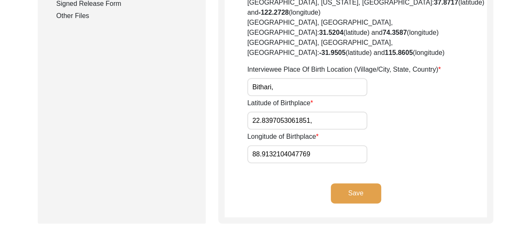
scroll to position [443, 0]
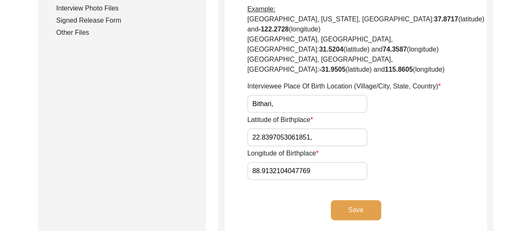
click at [321, 95] on input "Bithari," at bounding box center [307, 104] width 120 height 18
paste input "Province of Bengal"
type input "Bithari, [GEOGRAPHIC_DATA], [GEOGRAPHIC_DATA]"
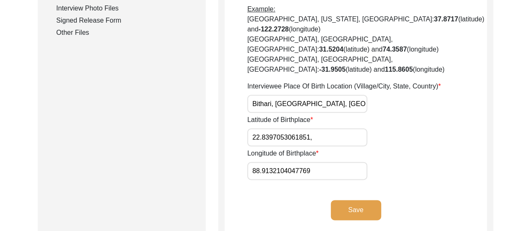
click at [413, 115] on div "Latitude of Birthplace 22.8397053061851," at bounding box center [367, 131] width 240 height 32
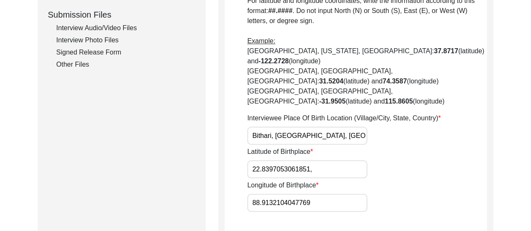
scroll to position [426, 0]
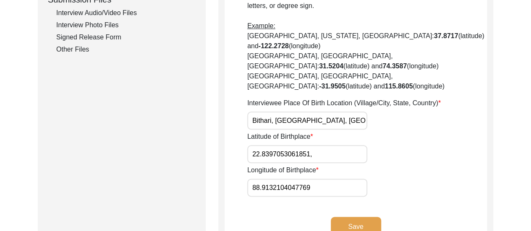
click at [360, 217] on button "Save" at bounding box center [356, 227] width 50 height 20
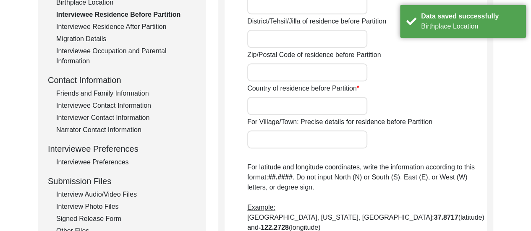
scroll to position [224, 0]
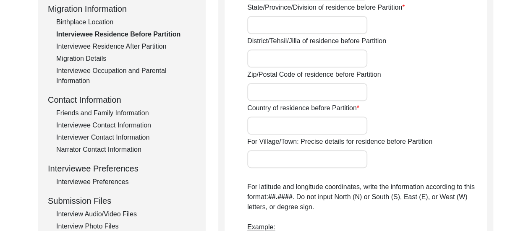
click at [490, 75] on div "Interviewee Residence Before Partition House Number of residence before Partiti…" at bounding box center [355, 164] width 275 height 590
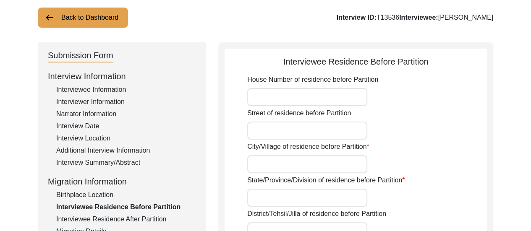
scroll to position [39, 0]
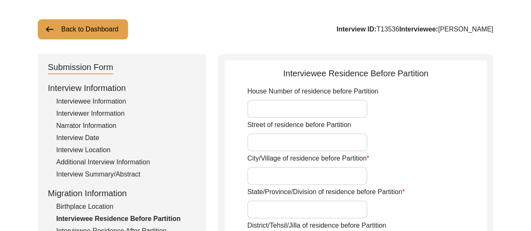
click at [328, 177] on input "City/Village of residence before Partition" at bounding box center [307, 176] width 120 height 18
type input "Bithari,"
click at [405, 168] on div "City/Village of residence before Partition Bithari," at bounding box center [367, 170] width 240 height 32
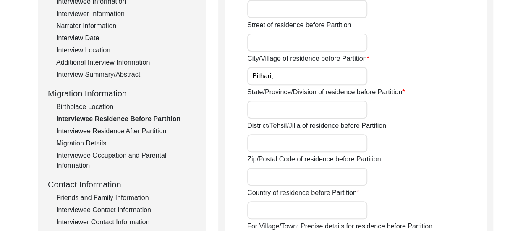
scroll to position [140, 0]
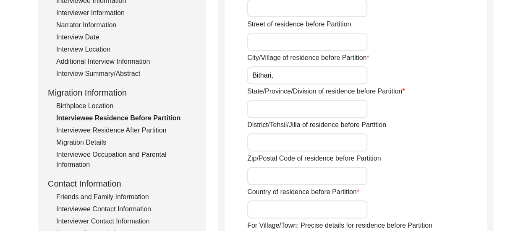
click at [306, 109] on input "State/Province/Division of residence before Partition" at bounding box center [307, 109] width 120 height 18
type input "Province of Bengal,"
click at [336, 146] on input "District/Tehsil/Jilla of residence before Partition" at bounding box center [307, 143] width 120 height 18
type input "24 Parganas,"
click at [303, 210] on input "Country of residence before Partition" at bounding box center [307, 210] width 120 height 18
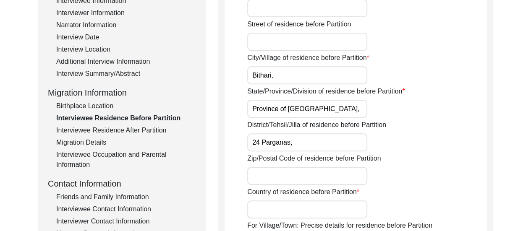
type input "British India"
click at [411, 178] on div "Zip/Postal Code of residence before Partition" at bounding box center [367, 170] width 240 height 32
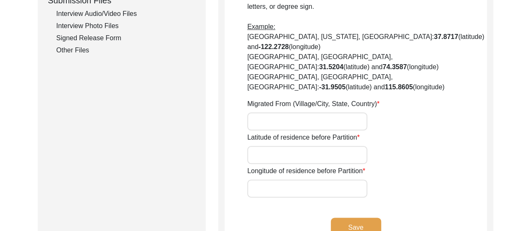
scroll to position [426, 0]
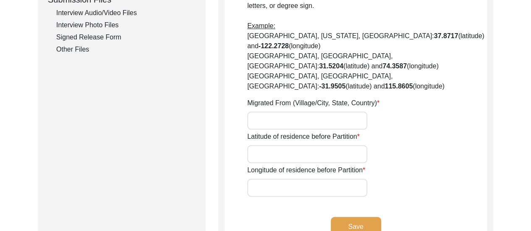
click at [280, 112] on input "Migrated From (Village/City, State, Country)" at bounding box center [307, 121] width 120 height 18
click at [274, 112] on input "Migrated From (Village/City, State, Country)" at bounding box center [307, 121] width 120 height 18
paste input "Province of Bengal"
click at [274, 112] on input "Bithari,Province of Bengal" at bounding box center [307, 121] width 120 height 18
click at [356, 112] on input "Bithari, Province of Bengal" at bounding box center [307, 121] width 120 height 18
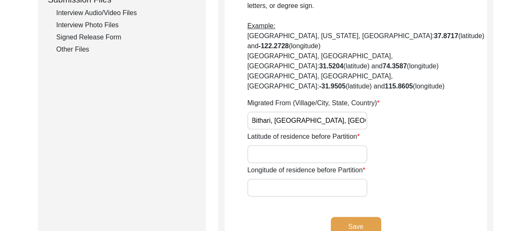
scroll to position [0, 5]
type input "Bithari, [GEOGRAPHIC_DATA], [GEOGRAPHIC_DATA]"
click at [314, 145] on input "Latitude of residence before Partition" at bounding box center [307, 154] width 120 height 18
paste input "22.84112911815855, 88.90943385453974"
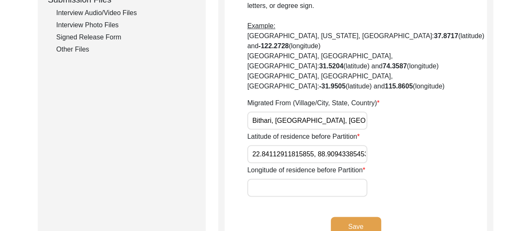
scroll to position [0, 13]
click at [307, 145] on input "22.84112911815855, 88.90943385453974" at bounding box center [307, 154] width 120 height 18
drag, startPoint x: 303, startPoint y: 124, endPoint x: 370, endPoint y: 126, distance: 66.8
click at [370, 132] on div "Latitude of residence before Partition 22.84112911815855, 88.90943385453974" at bounding box center [367, 148] width 240 height 32
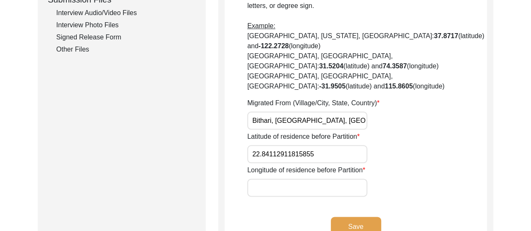
type input "22.84112911815855"
paste input "88.90943385453974"
type input "88.90943385453974"
click at [355, 217] on button "Save" at bounding box center [356, 227] width 50 height 20
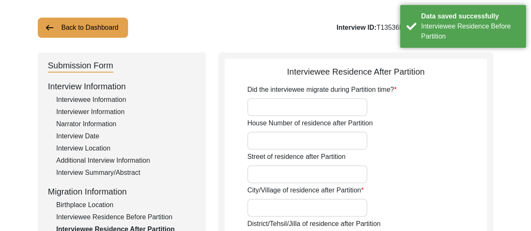
scroll to position [39, 0]
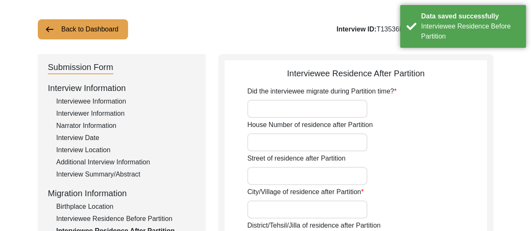
click at [312, 104] on input "Did the interviewee migrate during Partition time?" at bounding box center [307, 109] width 120 height 18
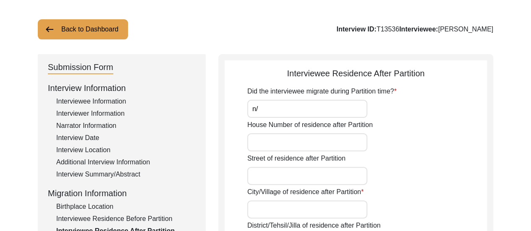
type input "n"
type input "No"
click at [297, 137] on input "House Number of residence after Partition" at bounding box center [307, 143] width 120 height 18
click at [389, 172] on div "Street of residence after Partition" at bounding box center [367, 170] width 240 height 32
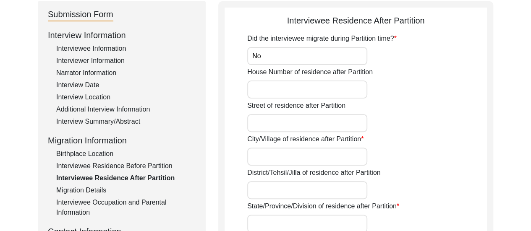
scroll to position [107, 0]
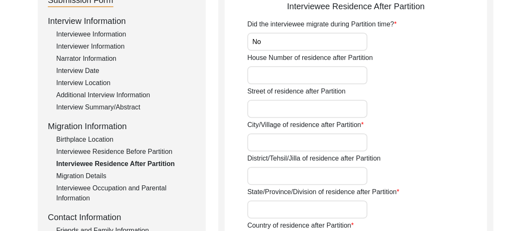
click at [293, 139] on input "City/Village of residence after Partition" at bounding box center [307, 143] width 120 height 18
type input "Bithari,"
click at [431, 158] on div "District/Tehsil/Jilla of residence after Partition" at bounding box center [367, 170] width 240 height 32
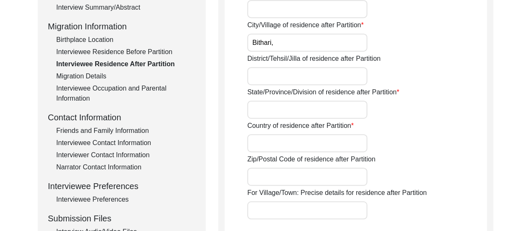
scroll to position [208, 0]
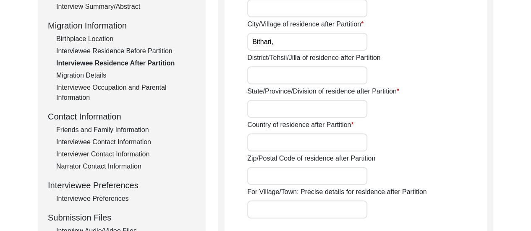
click at [292, 65] on div "District/Tehsil/Jilla of residence after Partition" at bounding box center [367, 69] width 240 height 32
click at [296, 68] on input "District/Tehsil/Jilla of residence after Partition" at bounding box center [307, 75] width 120 height 18
type input "24 Parganas,"
click at [328, 104] on input "State/Province/Division of residence after Partition" at bounding box center [307, 109] width 120 height 18
type input "p"
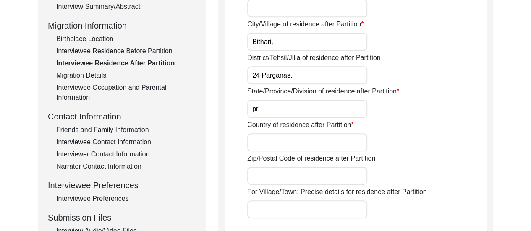
type input "p"
type input "Province of Bengal,"
click at [311, 139] on input "Country of residence after Partition" at bounding box center [307, 143] width 120 height 18
type input "British India"
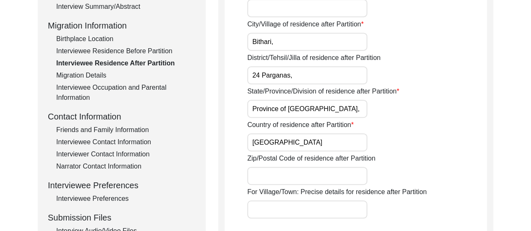
click at [378, 152] on div "Did the interviewee migrate during Partition time? No House Number of residence…" at bounding box center [367, 184] width 240 height 531
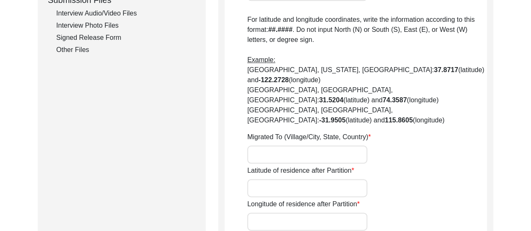
scroll to position [476, 0]
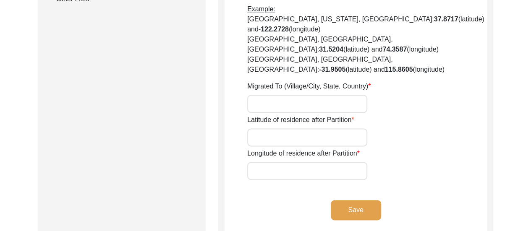
click at [297, 95] on input "Migrated To (Village/City, State, Country)" at bounding box center [307, 104] width 120 height 18
click at [308, 95] on input "Migrated To (Village/City, State, Country)" at bounding box center [307, 104] width 120 height 18
click at [294, 129] on input "Latitude of residence after Partition" at bounding box center [307, 138] width 120 height 18
paste input "22.848564338542758, 88.91698695501407"
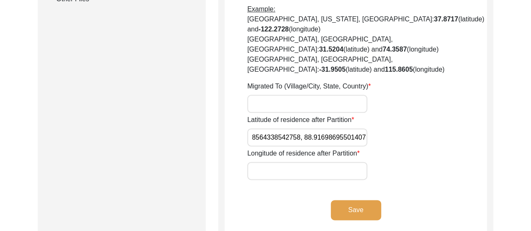
drag, startPoint x: 304, startPoint y: 108, endPoint x: 366, endPoint y: 107, distance: 62.6
click at [366, 129] on input "22.848564338542758, 88.91698695501407" at bounding box center [307, 138] width 120 height 18
type input "22.848564338542758,"
click at [291, 162] on input "Longitude of residence after Partition" at bounding box center [307, 171] width 120 height 18
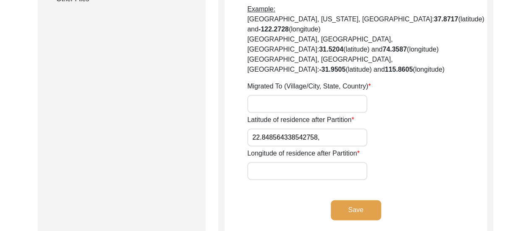
paste input "88.91698695501407"
type input "88.91698695501407"
click at [328, 129] on input "22.848564338542758," at bounding box center [307, 138] width 120 height 18
type input "22.848564338542758"
click at [316, 95] on input "Migrated To (Village/City, State, Country)" at bounding box center [307, 104] width 120 height 18
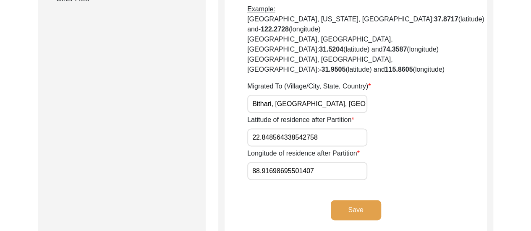
type input "Bithari, [GEOGRAPHIC_DATA], [GEOGRAPHIC_DATA]"
click at [391, 115] on div "Latitude of residence after Partition 22.848564338542758" at bounding box center [367, 131] width 240 height 32
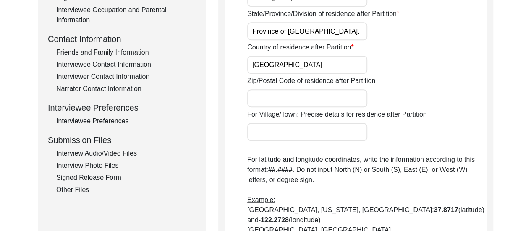
scroll to position [275, 0]
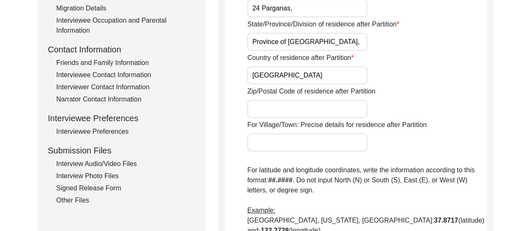
click at [273, 76] on input "British India" at bounding box center [307, 75] width 120 height 18
type input "India"
click at [288, 44] on input "Province of Bengal," at bounding box center [307, 42] width 120 height 18
type input "West Bengal,"
click at [400, 60] on div "Country of residence after Partition India" at bounding box center [367, 69] width 240 height 32
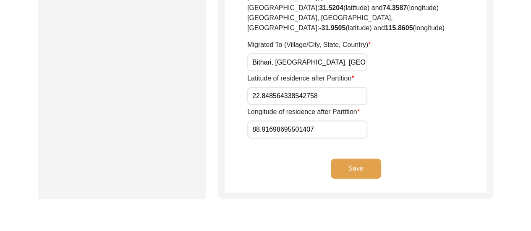
scroll to position [508, 0]
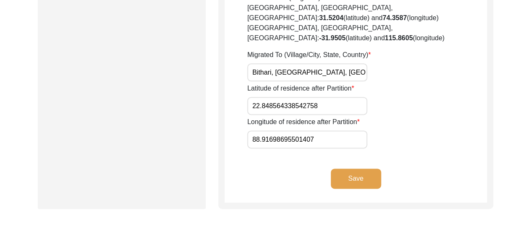
click at [366, 169] on button "Save" at bounding box center [356, 179] width 50 height 20
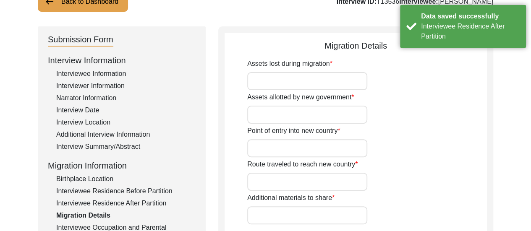
scroll to position [56, 0]
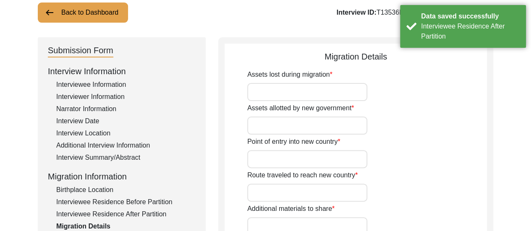
click at [328, 87] on input "Assets lost during migration" at bounding box center [307, 92] width 120 height 18
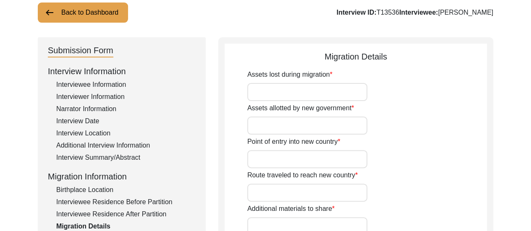
click at [262, 130] on input "Assets allotted by new government" at bounding box center [307, 126] width 120 height 18
type input "n/a"
click at [281, 156] on input "Point of entry into new country" at bounding box center [307, 159] width 120 height 18
type input "n/a"
click at [297, 193] on input "Route traveled to reach new country" at bounding box center [307, 193] width 120 height 18
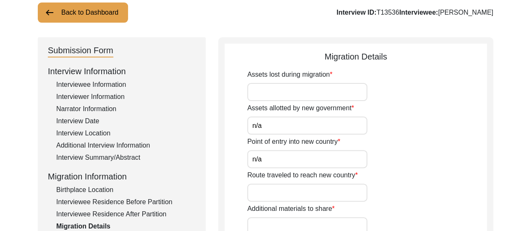
type input "n/a"
click at [423, 160] on div "Point of entry into new country n/a" at bounding box center [367, 153] width 240 height 32
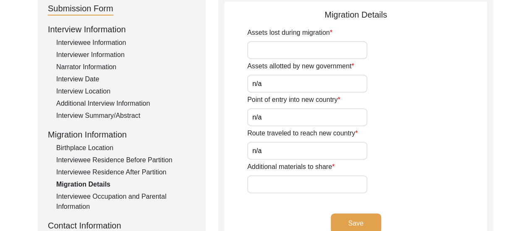
scroll to position [123, 0]
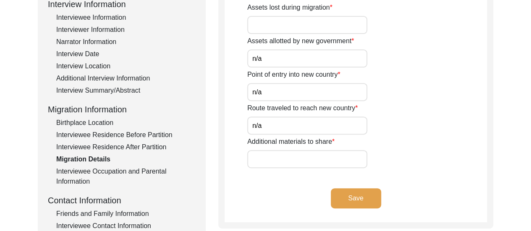
click at [302, 164] on input "Additional materials to share" at bounding box center [307, 159] width 120 height 18
type input "n/a"
click at [313, 23] on input "Assets lost during migration" at bounding box center [307, 25] width 120 height 18
click at [349, 26] on input "Ancestral house and lands in Noira, Faridpur," at bounding box center [307, 25] width 120 height 18
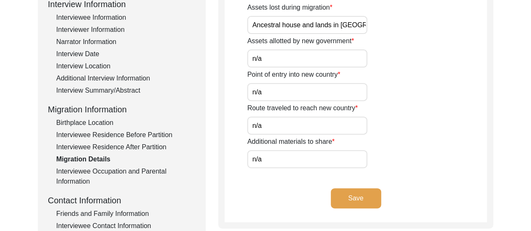
click at [353, 26] on input "Ancestral house and lands in Naira, Faridpur," at bounding box center [307, 25] width 120 height 18
click at [367, 28] on input "Ancestral house and lands in Naria, Faridpur," at bounding box center [307, 25] width 120 height 18
click at [365, 25] on input "Ancestral house and lands in Naria, Faridpur," at bounding box center [307, 25] width 120 height 18
click at [312, 26] on input "Ancestral house and lands in Naria, Faridpur," at bounding box center [307, 25] width 120 height 18
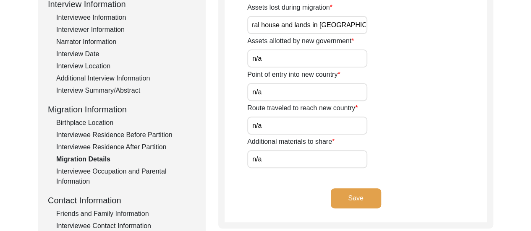
type input "Ancestral house and lands in Naria, Faridpur."
click at [429, 87] on div "Point of entry into new country n/a" at bounding box center [367, 86] width 240 height 32
click at [290, 154] on input "n/a" at bounding box center [307, 159] width 120 height 18
type input "n"
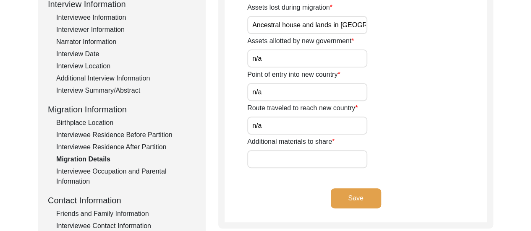
click at [307, 26] on input "Ancestral house and lands in Naria, Faridpur." at bounding box center [307, 25] width 120 height 18
click at [337, 33] on input "Ancestral house and lands in Naria, Faridpur." at bounding box center [307, 25] width 120 height 18
click at [289, 160] on input "Additional materials to share" at bounding box center [307, 159] width 120 height 18
click at [307, 160] on input "Her paternal and maternal families migrated to her place" at bounding box center [307, 159] width 120 height 18
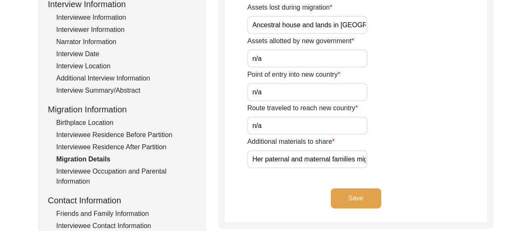
click at [266, 163] on input "Her paternal and maternal families migrated to their place in Bithari, 24 Parga…" at bounding box center [307, 159] width 120 height 18
type input "Her paternal and maternal families migrated to their place in Bithari, 24 Parga…"
click at [351, 203] on button "Save" at bounding box center [356, 199] width 50 height 20
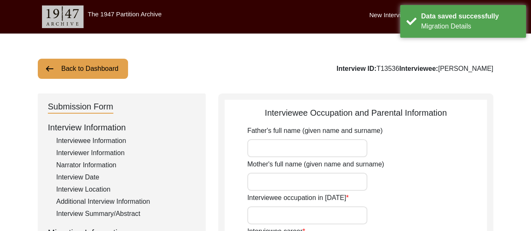
click at [313, 137] on div "Father's full name (given name and surname)" at bounding box center [367, 142] width 240 height 32
click at [312, 151] on input "Father's full name (given name and surname)" at bounding box center [307, 148] width 120 height 18
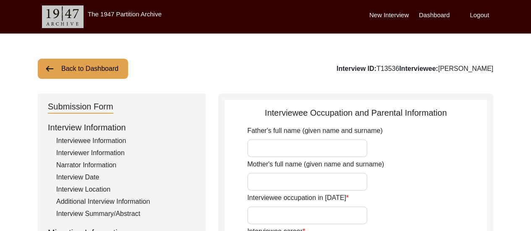
type input "c"
type input "Chittaranjan Acharya"
click at [313, 181] on input "Mother's full name (given name and surname)" at bounding box center [307, 182] width 120 height 18
type input "Subarnaprabha Acharya"
click at [381, 182] on div "Mother's full name (given name and surname) Subarnaprabha Acharya" at bounding box center [367, 176] width 240 height 32
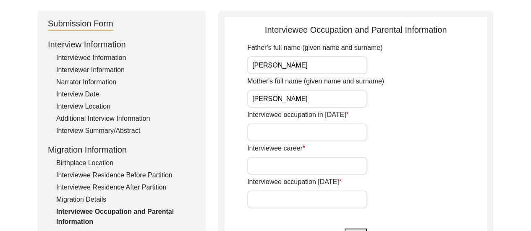
scroll to position [84, 0]
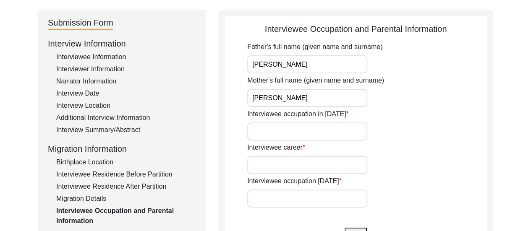
click at [321, 123] on input "Interviewee occupation in 1947" at bounding box center [307, 132] width 120 height 18
click at [305, 159] on input "Interviewee career" at bounding box center [307, 165] width 120 height 18
click at [411, 140] on div "Interviewee occupation in 1947 Student" at bounding box center [367, 125] width 240 height 32
click at [282, 132] on input "Student" at bounding box center [307, 132] width 120 height 18
type input "S"
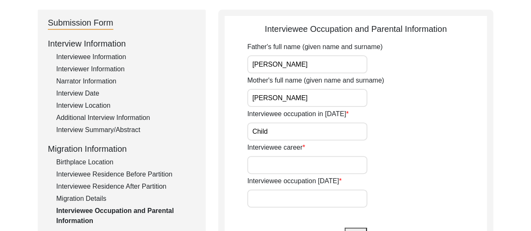
type input "Child"
click at [276, 163] on input "Interviewee career" at bounding box center [307, 165] width 120 height 18
type input "Housemaker"
click at [318, 200] on input "Interviewee occupation today" at bounding box center [307, 199] width 120 height 18
type input "n/a"
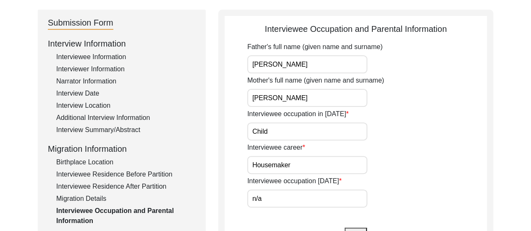
click at [380, 200] on div "Interviewee occupation today n/a" at bounding box center [367, 192] width 240 height 32
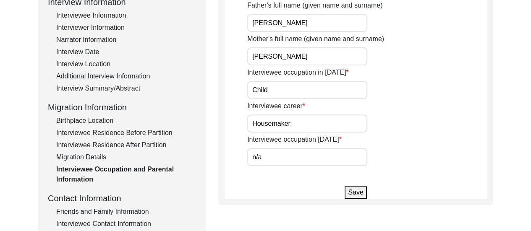
scroll to position [151, 0]
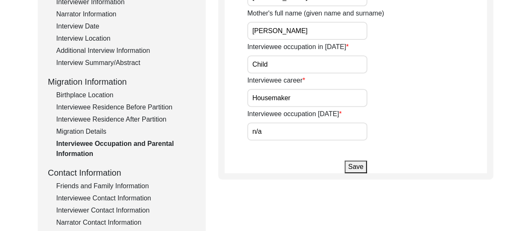
click at [353, 167] on button "Save" at bounding box center [356, 167] width 22 height 13
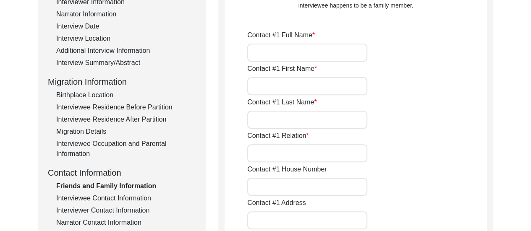
type input "Sushanta Acharya"
type input "Sushanta"
type input "Acharya"
type input "Son"
type input "12/1,"
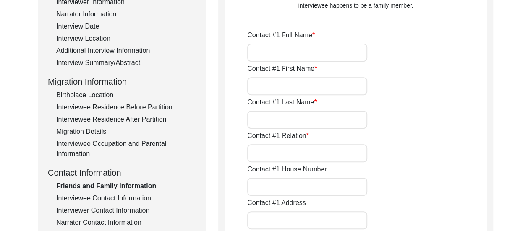
type input "Purbanchal, Tentultala,"
type input "Tapan Mitra Sarani,"
type input "Narayanpur"
type input "North 24 Parganas"
type input "West Bengal"
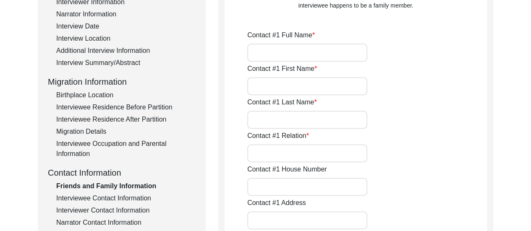
type input "700136"
type input "India"
type input "9831173607"
type input "sushantaacharya42@gmail.com"
type input "Souma Acharya"
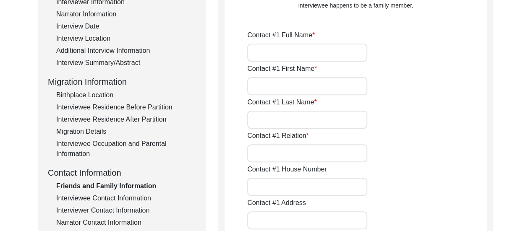
type input "Souma"
type input "Acharya"
type input "Paternal Grandson"
type input "12/1,"
type input "Purbanchal, Tentultala,"
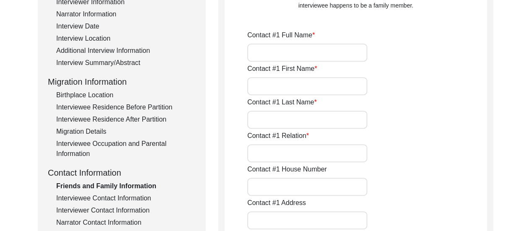
type input "Tapan Mitra Sarani,"
type input "Narayanpur,"
type input "North 24 Parganas,"
type input "West Bengal,"
type input "700136"
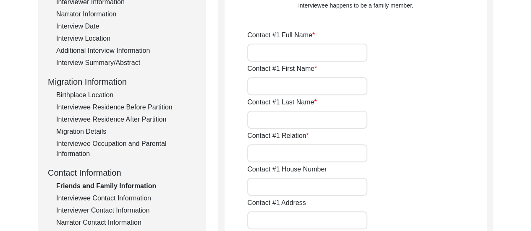
type input "India"
type input "7059213971"
type input "iampreetam1311@gmail.com"
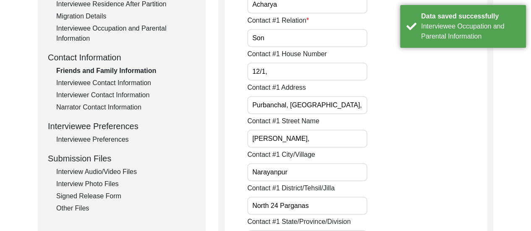
scroll to position [269, 0]
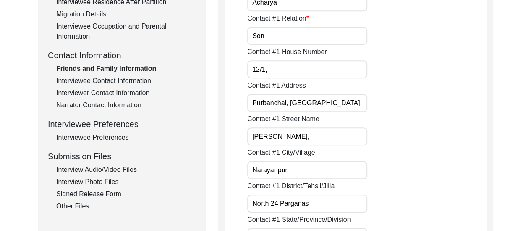
click at [140, 84] on div "Interviewee Contact Information" at bounding box center [125, 81] width 139 height 10
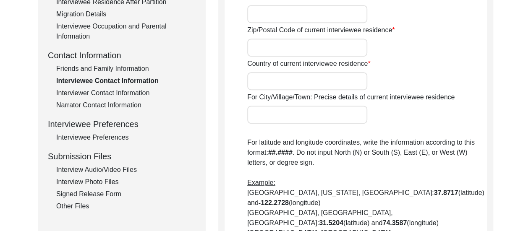
type input "12/1,"
type input "Tapan Mitra Sarani,"
type input "Purbanchal, Tentultala, Narayanpur,"
type input "West Bengal,"
type input "North 24 Parganas,"
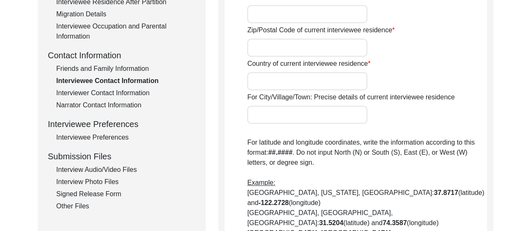
type input "700136"
type input "India"
type input "Narayanpur, [GEOGRAPHIC_DATA], [GEOGRAPHIC_DATA]"
type input "22.63800623946678"
type input "88.46009338391542"
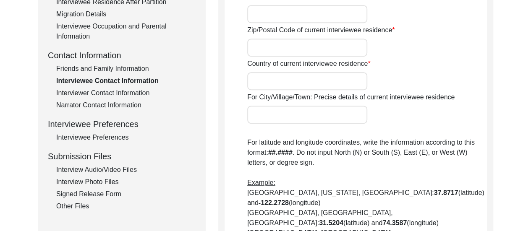
type input "9674233488"
type input "n/a"
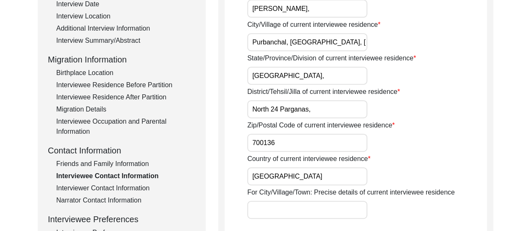
scroll to position [235, 0]
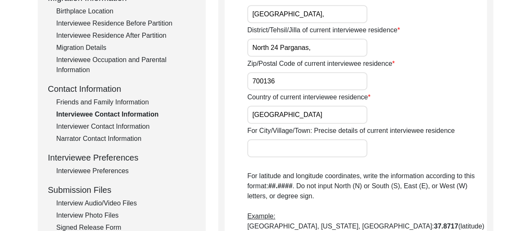
click at [120, 125] on div "Interviewer Contact Information" at bounding box center [125, 127] width 139 height 10
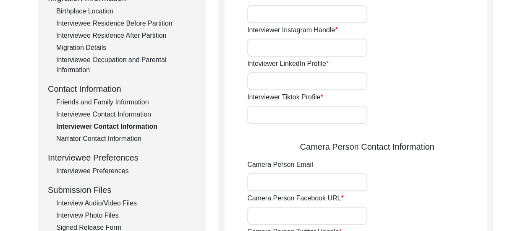
type input "8617280196"
type input "[EMAIL_ADDRESS][DOMAIN_NAME]"
type input "n/a"
type input "https://www.instagram.com/_chirantan.b_?igsh=anAybGg4ZzAyd2Zw"
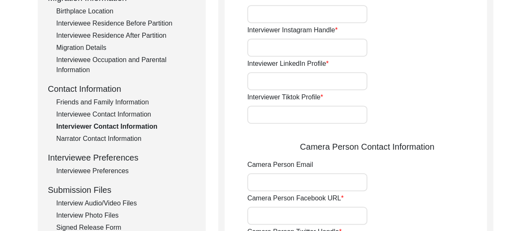
type input "https://www.linkedin.com/in/chirantan-banik-987991352?utm_source=share&utm_camp…"
type input "n/a"
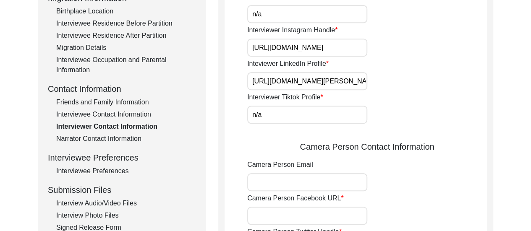
type input "[EMAIL_ADDRESS][DOMAIN_NAME]"
type input "n/a"
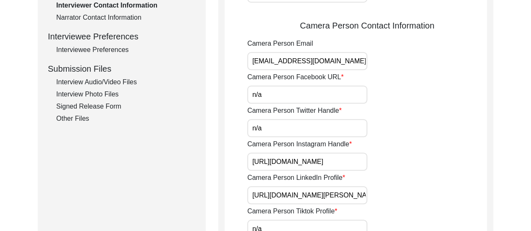
scroll to position [319, 0]
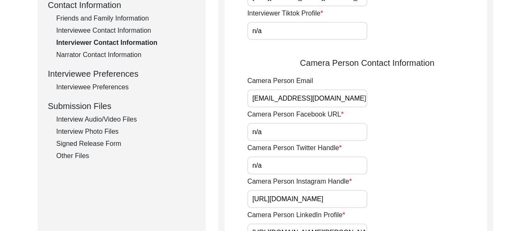
click at [132, 53] on div "Narrator Contact Information" at bounding box center [125, 55] width 139 height 10
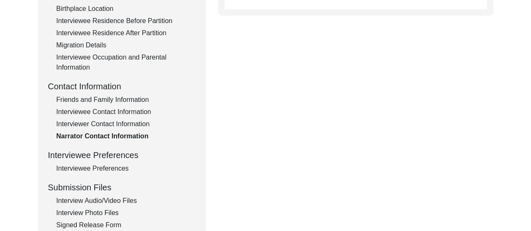
scroll to position [269, 0]
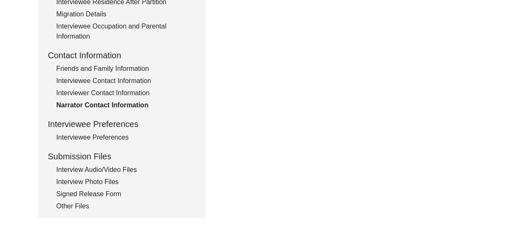
click at [105, 139] on div "Interviewee Preferences" at bounding box center [125, 138] width 139 height 10
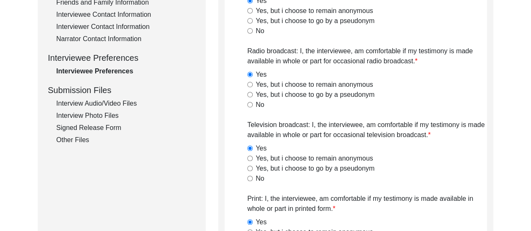
scroll to position [336, 0]
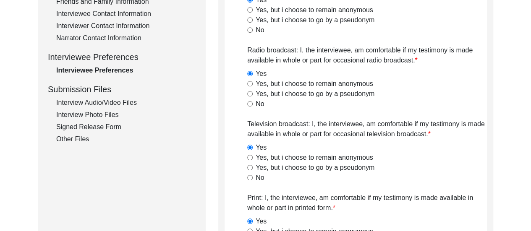
click at [97, 106] on div "Interview Audio/Video Files" at bounding box center [125, 103] width 139 height 10
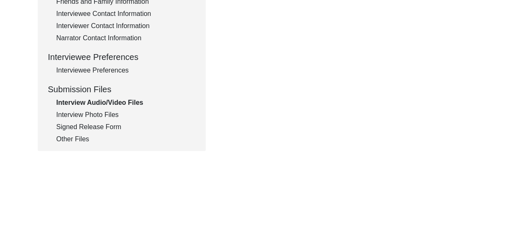
click at [112, 115] on div "Interview Photo Files" at bounding box center [125, 115] width 139 height 10
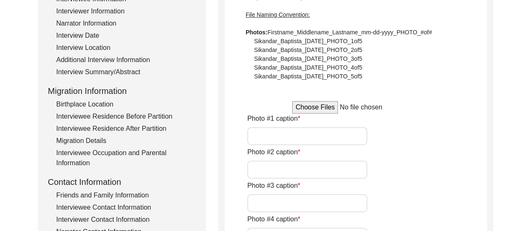
scroll to position [141, 0]
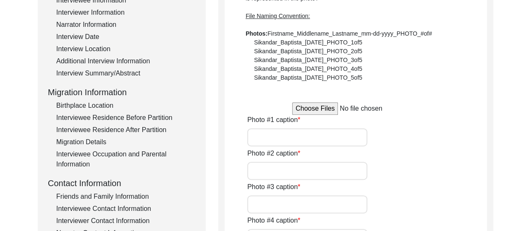
click at [306, 109] on input "file" at bounding box center [355, 108] width 127 height 13
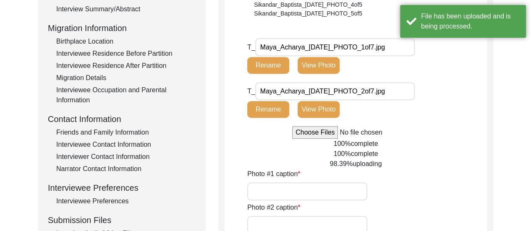
scroll to position [223, 0]
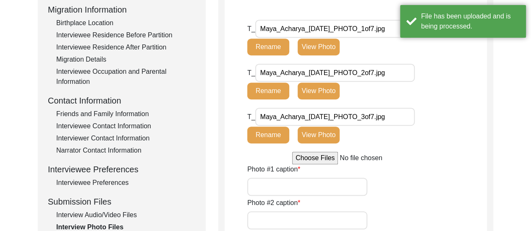
click at [314, 159] on input "file" at bounding box center [355, 158] width 127 height 13
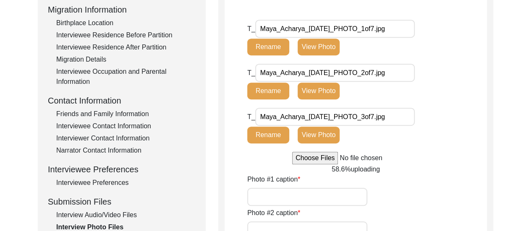
click at [331, 159] on input "file" at bounding box center [355, 158] width 127 height 13
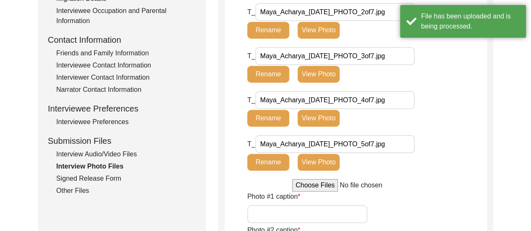
scroll to position [331, 0]
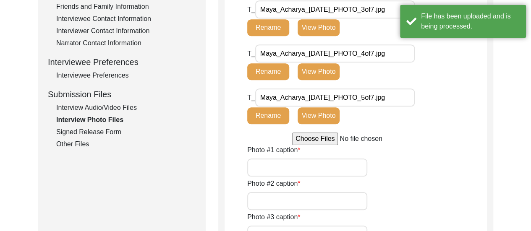
click at [320, 137] on input "file" at bounding box center [355, 139] width 127 height 13
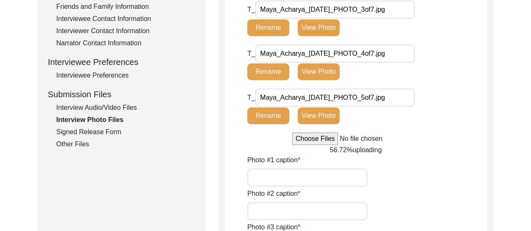
click at [331, 142] on input "file" at bounding box center [355, 139] width 127 height 13
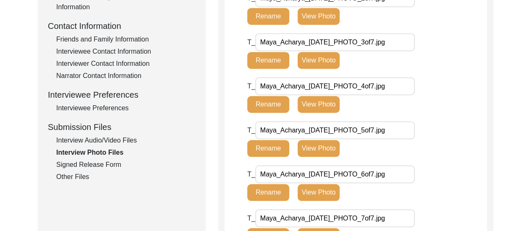
scroll to position [292, 0]
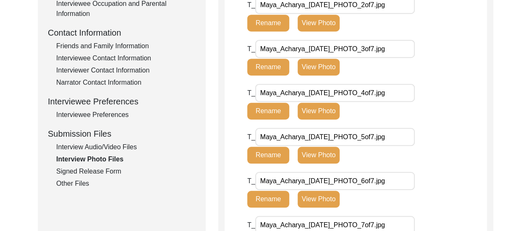
click at [442, 121] on div "T_ Maya_Acharya_09-14-2025_PHOTO_4of7.jpg Rename View Photo" at bounding box center [367, 106] width 240 height 44
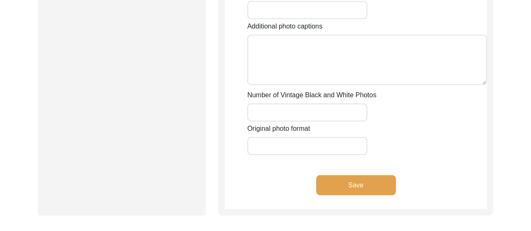
scroll to position [947, 0]
click at [310, 106] on input "Number of Vintage Black and White Photos" at bounding box center [307, 112] width 120 height 18
click at [307, 142] on input "Original photo format" at bounding box center [307, 146] width 120 height 18
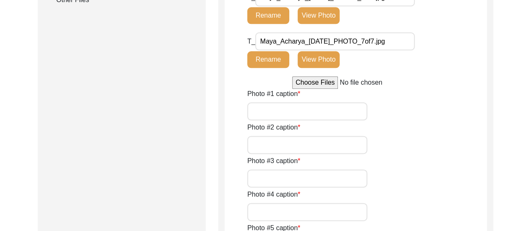
scroll to position [476, 0]
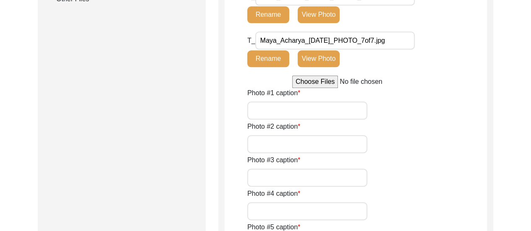
click at [270, 113] on input "Photo #1 caption" at bounding box center [307, 111] width 120 height 18
click at [347, 112] on input "This photograph was taken after the interview, when Sankar Mukherjee was about …" at bounding box center [307, 111] width 120 height 18
click at [350, 110] on input "This photograph of Maya Acharya was taken after the interview." at bounding box center [307, 111] width 120 height 18
drag, startPoint x: 251, startPoint y: 112, endPoint x: 399, endPoint y: 112, distance: 148.3
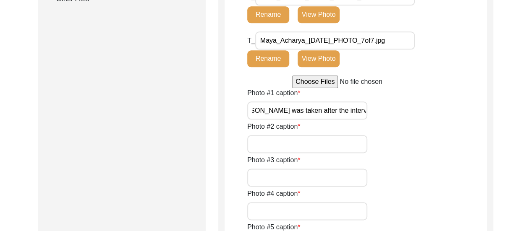
click at [399, 112] on div "Photo #1 caption This photograph of Maya Acharya was taken after the interview." at bounding box center [367, 104] width 240 height 32
click at [268, 146] on input "Photo #2 caption" at bounding box center [307, 144] width 120 height 18
paste input "This photograph of Maya Acharya was taken after the interview."
click at [281, 177] on input "Photo #3 caption" at bounding box center [307, 178] width 120 height 18
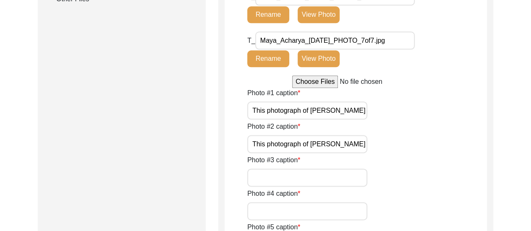
paste input "This photograph of Maya Acharya was taken after the interview."
click at [472, 142] on div "Photo #2 caption This photograph of Maya Acharya was taken after the interview." at bounding box center [367, 138] width 240 height 32
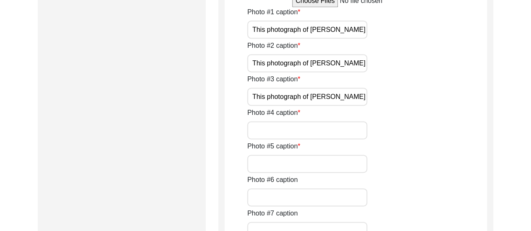
scroll to position [611, 0]
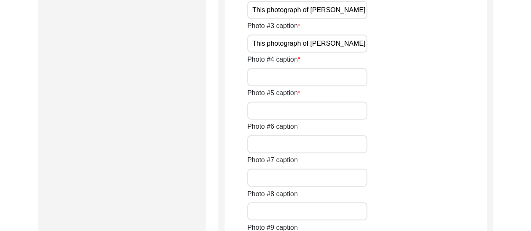
click at [272, 79] on input "Photo #4 caption" at bounding box center [307, 77] width 120 height 18
click at [287, 111] on input "Photo #5 caption" at bounding box center [307, 111] width 120 height 18
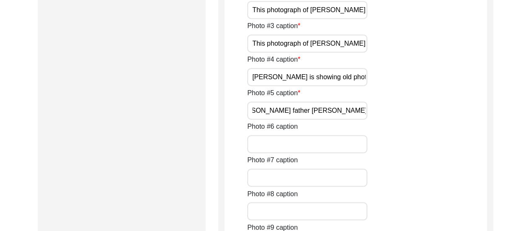
scroll to position [0, 19]
click at [308, 117] on input "Maya Acharya's father Chittaranjan Acharya" at bounding box center [307, 111] width 120 height 18
click at [297, 110] on input "Maya Acharya's father Chittaranjan Acharya at their house in Bithari." at bounding box center [307, 111] width 120 height 18
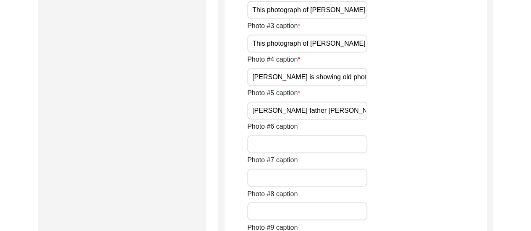
click at [280, 144] on input "Photo #6 caption" at bounding box center [307, 144] width 120 height 18
click at [291, 145] on input "Photo #6 caption" at bounding box center [307, 144] width 120 height 18
drag, startPoint x: 291, startPoint y: 145, endPoint x: 477, endPoint y: 158, distance: 186.5
click at [477, 158] on div "Photo #1 caption This photograph of Maya Acharya was taken after the interview.…" at bounding box center [367, 222] width 240 height 537
click at [477, 158] on div "Photo #7 caption" at bounding box center [367, 171] width 240 height 32
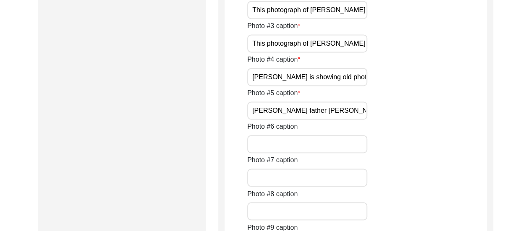
click at [299, 145] on input "Photo #6 caption" at bounding box center [307, 144] width 120 height 18
click at [307, 148] on input "Maya Acharya's father Chittaranjan Acharya and mother Subarnaprabha Acharya." at bounding box center [307, 144] width 120 height 18
click at [412, 173] on div "Photo #7 caption" at bounding box center [367, 171] width 240 height 32
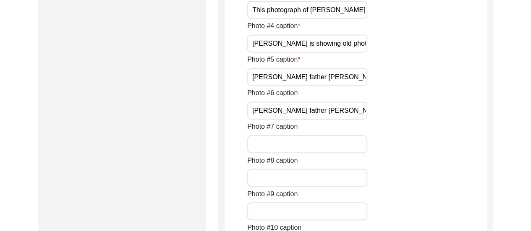
scroll to position [661, 0]
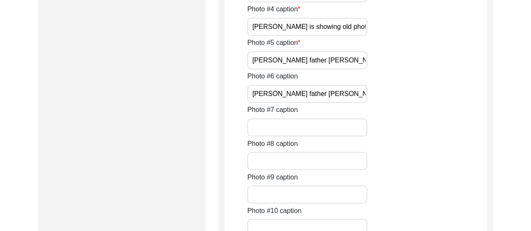
click at [297, 129] on input "Photo #7 caption" at bounding box center [307, 127] width 120 height 18
click at [296, 130] on input "An old photograph of Maya Acharya after her marriage." at bounding box center [307, 127] width 120 height 18
click at [440, 144] on div "Photo #8 caption" at bounding box center [367, 155] width 240 height 32
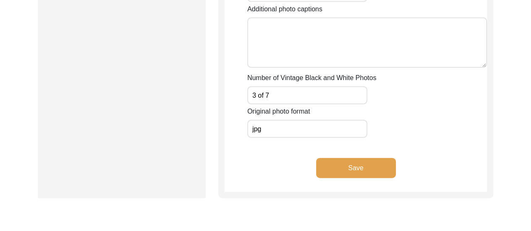
scroll to position [947, 0]
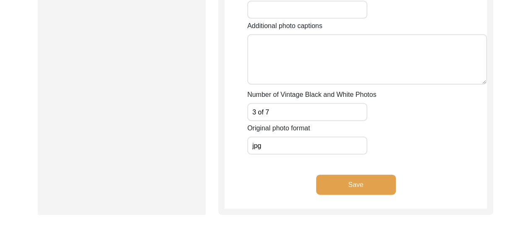
click at [381, 184] on button "Save" at bounding box center [356, 185] width 80 height 20
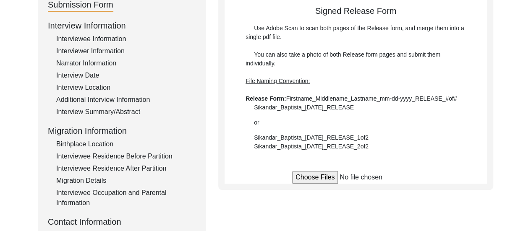
scroll to position [104, 0]
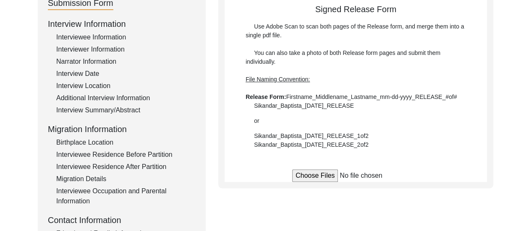
click at [213, 92] on div "Submission Form Interview Information Interviewee Information Interviewer Infor…" at bounding box center [266, 187] width 456 height 394
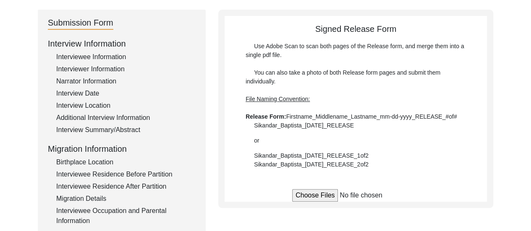
scroll to position [101, 0]
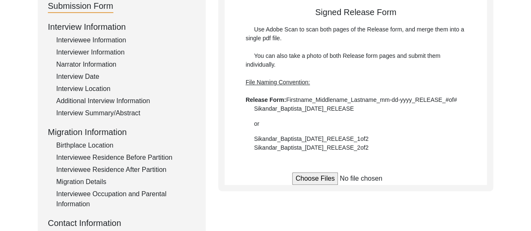
click at [209, 121] on div "Submission Form Interview Information Interviewee Information Interviewer Infor…" at bounding box center [266, 190] width 456 height 394
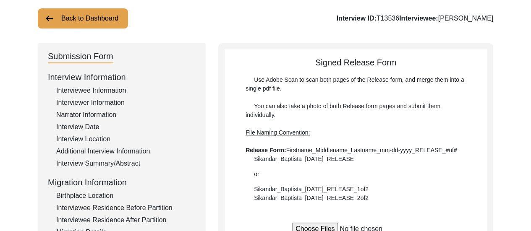
scroll to position [34, 0]
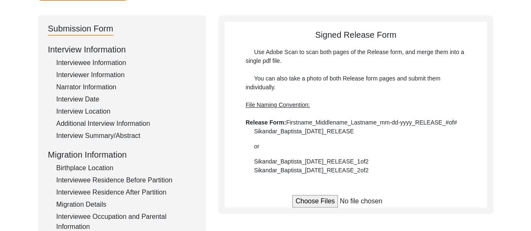
scroll to position [50, 0]
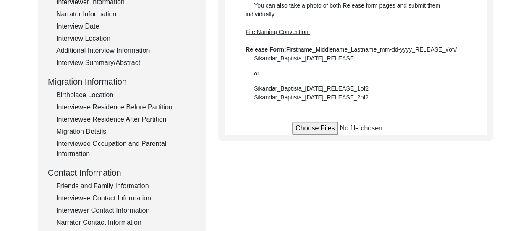
scroll to position [134, 0]
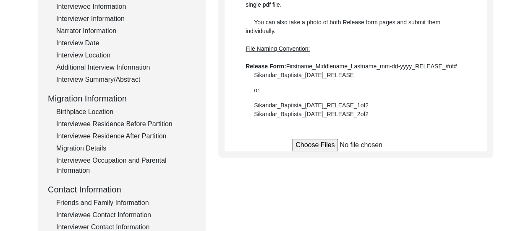
click at [334, 179] on div "Submission Form Interview Information Interviewee Information Interviewer Infor…" at bounding box center [266, 156] width 456 height 394
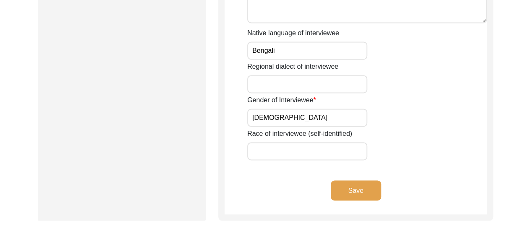
scroll to position [683, 0]
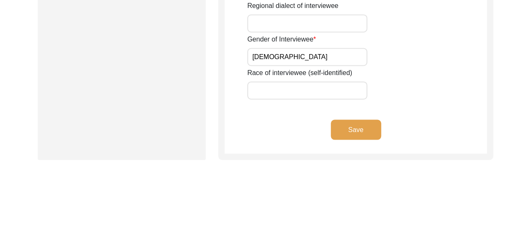
click at [358, 133] on button "Save" at bounding box center [356, 130] width 50 height 20
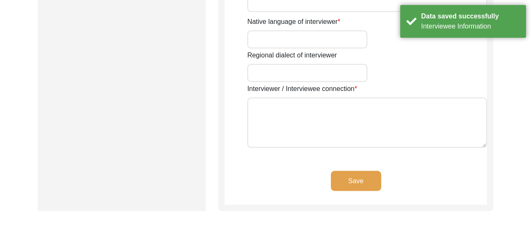
type input "[PERSON_NAME]"
type input "[DEMOGRAPHIC_DATA]"
type input "[DATE]"
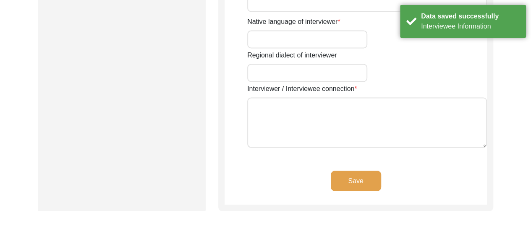
type input "Dum Dum, [GEOGRAPHIC_DATA], [GEOGRAPHIC_DATA]"
type input "Student"
type input "[PERSON_NAME]"
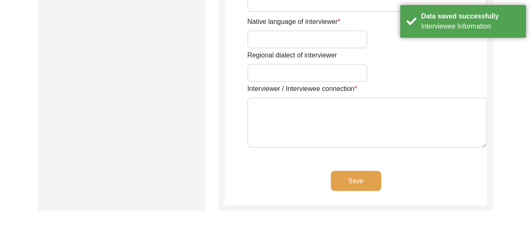
type textarea "The Interviewer is a student currently pursuing Bachelor of Arts in History (Ho…"
type input "Bengali"
type textarea "The interviewee is the mother of the interviewer's maternal uncle's colleague."
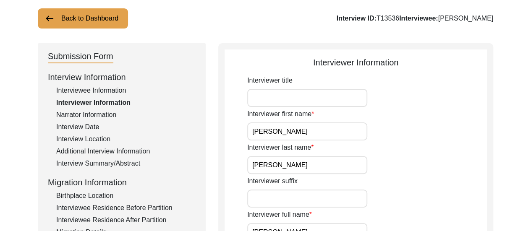
scroll to position [53, 0]
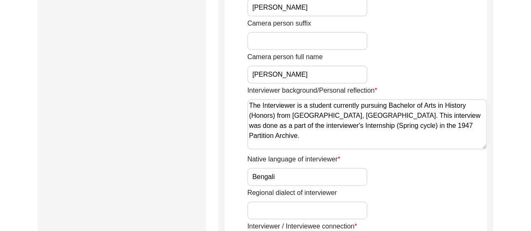
scroll to position [557, 0]
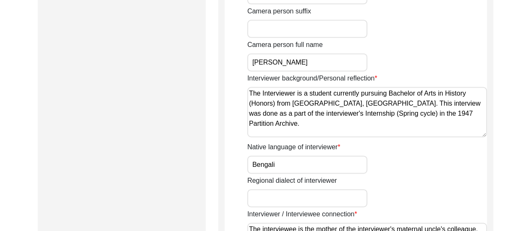
drag, startPoint x: 252, startPoint y: 94, endPoint x: 281, endPoint y: 121, distance: 39.8
click at [281, 121] on textarea "The Interviewer is a student currently pursuing Bachelor of Arts in History (Ho…" at bounding box center [367, 112] width 240 height 50
drag, startPoint x: 248, startPoint y: 94, endPoint x: 273, endPoint y: 128, distance: 42.3
click at [273, 128] on textarea "The Interviewer is a student currently pursuing Bachelor of Arts in History (Ho…" at bounding box center [367, 112] width 240 height 50
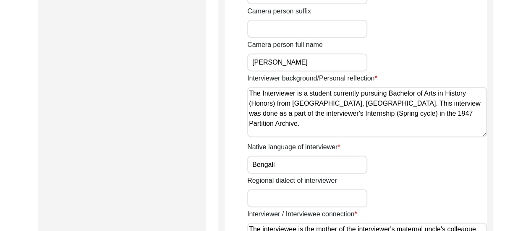
click at [304, 128] on textarea "The Interviewer is a student currently pursuing Bachelor of Arts in History (Ho…" at bounding box center [367, 112] width 240 height 50
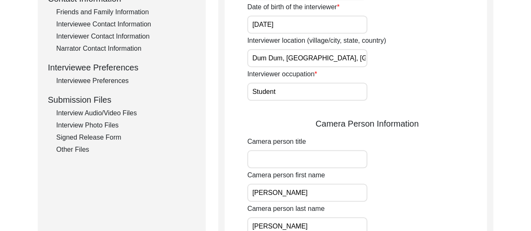
scroll to position [313, 0]
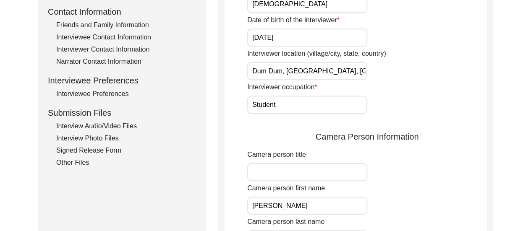
click at [108, 127] on div "Interview Audio/Video Files" at bounding box center [125, 126] width 139 height 10
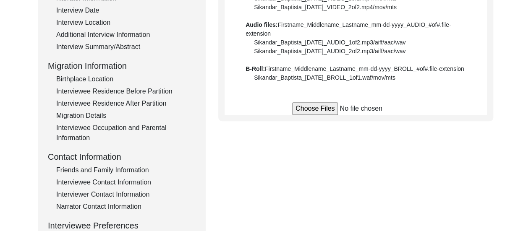
scroll to position [157, 0]
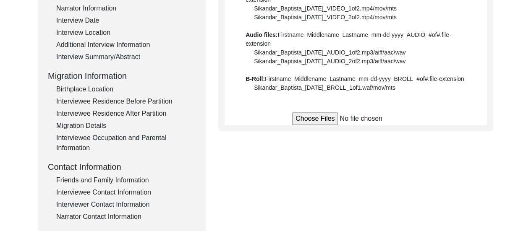
click at [312, 118] on input "file" at bounding box center [355, 119] width 127 height 13
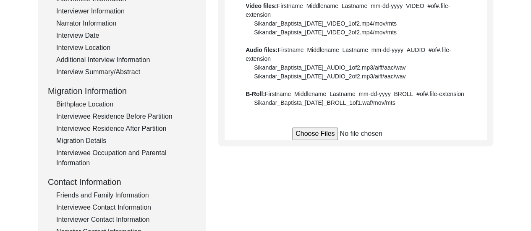
scroll to position [169, 0]
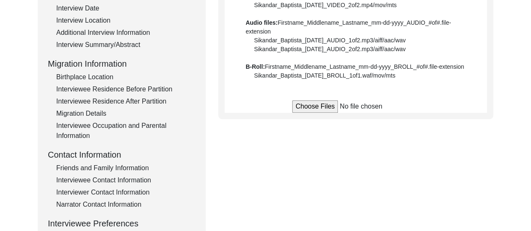
click at [321, 103] on input "file" at bounding box center [355, 106] width 127 height 13
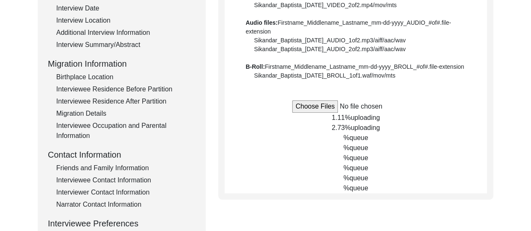
click at [314, 108] on input "file" at bounding box center [355, 106] width 127 height 13
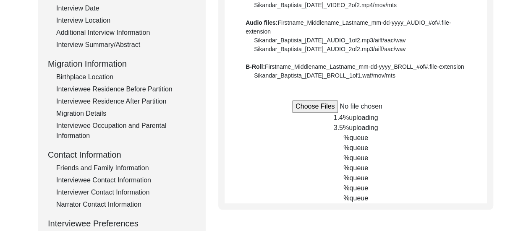
click at [321, 108] on input "file" at bounding box center [355, 106] width 127 height 13
type input "C:\fakepath\Maya_Acharya_09-14-2025_BROLL_2of2.mp4"
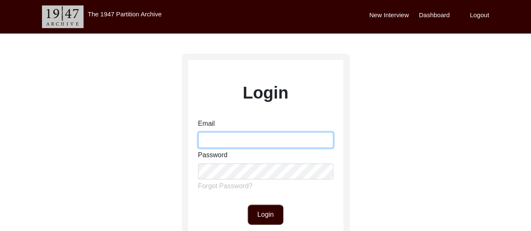
click at [247, 135] on input "Email" at bounding box center [265, 140] width 135 height 16
type input "[EMAIL_ADDRESS][DOMAIN_NAME]"
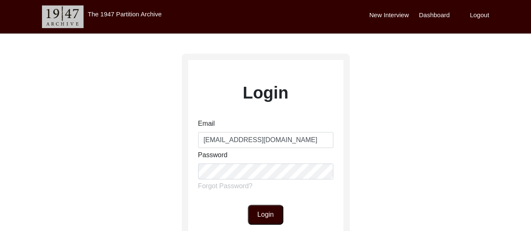
click at [269, 209] on button "Login" at bounding box center [266, 215] width 36 height 20
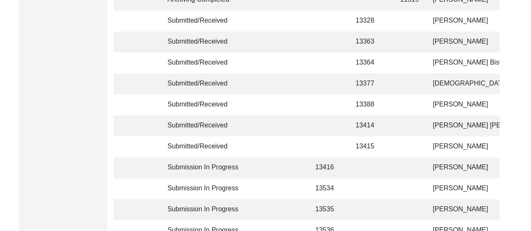
scroll to position [207, 0]
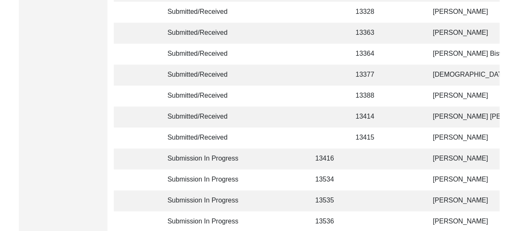
click at [379, 180] on td at bounding box center [370, 180] width 38 height 21
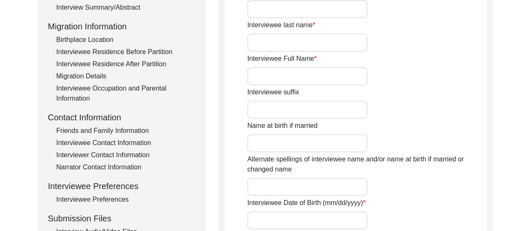
type input "Meera"
type input "n/a"
type input "Dutta"
type input "[PERSON_NAME]"
drag, startPoint x: 531, startPoint y: 89, endPoint x: 533, endPoint y: 101, distance: 12.4
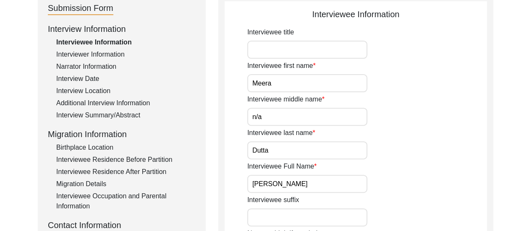
scroll to position [95, 0]
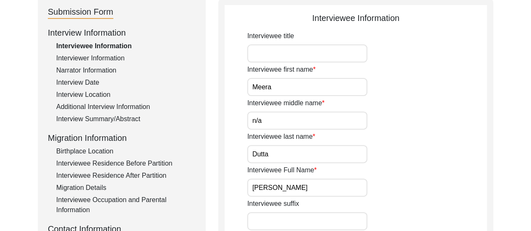
click at [93, 58] on div "Interviewer Information" at bounding box center [125, 58] width 139 height 10
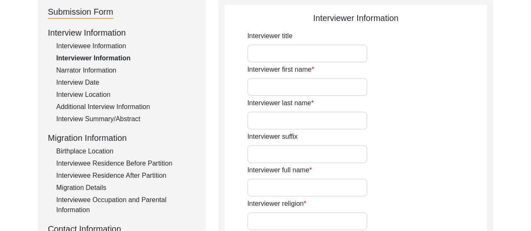
click at [287, 88] on input "Interviewer first name" at bounding box center [307, 87] width 120 height 18
type input "[PERSON_NAME]"
click at [300, 121] on input "Interviewer last name" at bounding box center [307, 121] width 120 height 18
type input "[PERSON_NAME]"
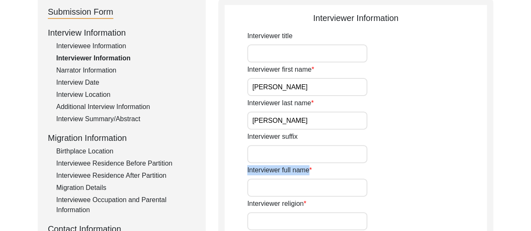
drag, startPoint x: 314, startPoint y: 177, endPoint x: 317, endPoint y: 186, distance: 9.8
click at [317, 186] on div "Interviewer full name" at bounding box center [367, 182] width 240 height 32
drag, startPoint x: 317, startPoint y: 186, endPoint x: 322, endPoint y: 213, distance: 27.3
type input "[PERSON_NAME]"
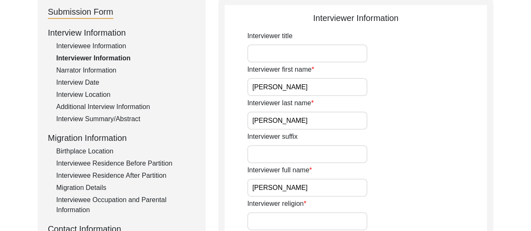
click at [397, 171] on div "Interviewer full name [PERSON_NAME]" at bounding box center [367, 182] width 240 height 32
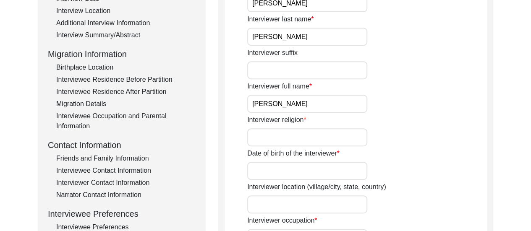
scroll to position [213, 0]
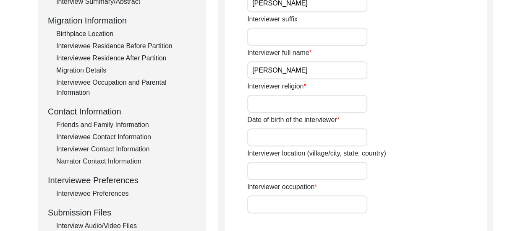
click at [276, 101] on input "Interviewer religion" at bounding box center [307, 104] width 120 height 18
type input "[DEMOGRAPHIC_DATA]"
click at [300, 138] on input "Date of birth of the interviewer" at bounding box center [307, 138] width 120 height 18
type input "[DATE]"
click at [327, 176] on input "Interviewer location (village/city, state, country)" at bounding box center [307, 171] width 120 height 18
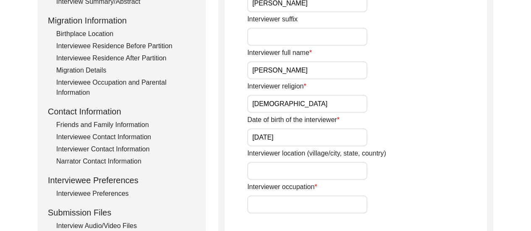
type input "Dum Dum, [GEOGRAPHIC_DATA], [GEOGRAPHIC_DATA]"
drag, startPoint x: 319, startPoint y: 204, endPoint x: 322, endPoint y: 185, distance: 19.1
click at [322, 185] on div "Interviewer occupation" at bounding box center [367, 198] width 240 height 32
type input "Student"
click at [407, 152] on div "Interviewer location (village/city, state, country) [GEOGRAPHIC_DATA], [GEOGRAP…" at bounding box center [367, 165] width 240 height 32
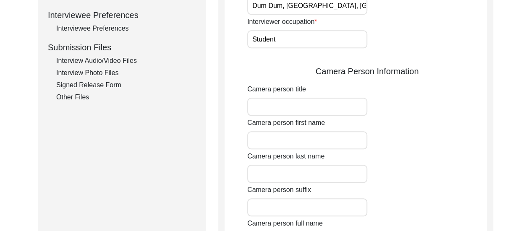
scroll to position [397, 0]
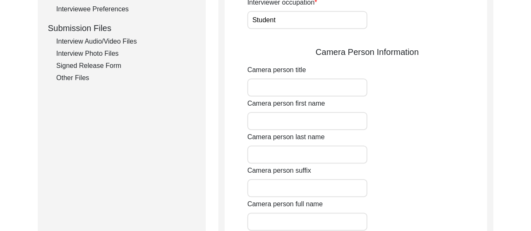
click at [282, 122] on input "Camera person first name" at bounding box center [307, 121] width 120 height 18
type input "[PERSON_NAME]"
click at [291, 158] on input "Camera person last name" at bounding box center [307, 155] width 120 height 18
type input "[PERSON_NAME]"
click at [305, 217] on input "Camera person full name" at bounding box center [307, 222] width 120 height 18
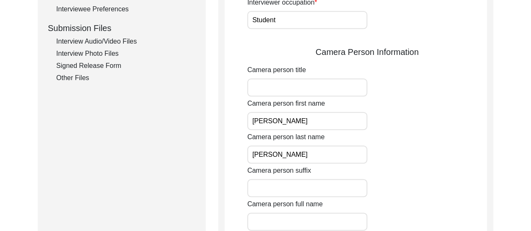
type input "[PERSON_NAME]"
click at [449, 176] on div "Camera person suffix" at bounding box center [367, 182] width 240 height 32
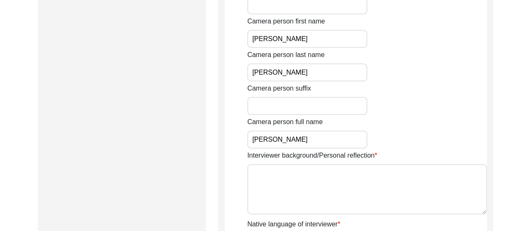
scroll to position [549, 0]
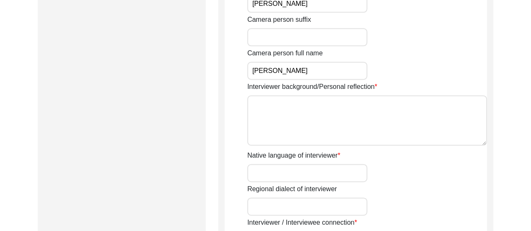
click at [312, 105] on textarea "Interviewer background/Personal reflection" at bounding box center [367, 120] width 240 height 50
paste textarea "The Interviewer is a student currently pursuing Bachelor of Arts in History (Ho…"
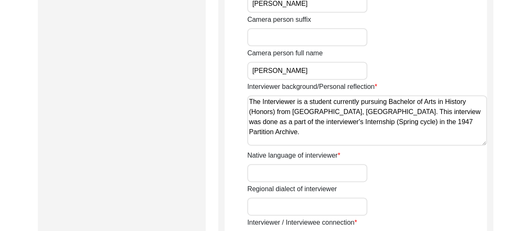
type textarea "The Interviewer is a student currently pursuing Bachelor of Arts in History (Ho…"
click at [318, 177] on input "Native language of interviewer" at bounding box center [307, 173] width 120 height 18
type input "Bengali"
click at [389, 180] on div "Native language of interviewer Bengali" at bounding box center [367, 167] width 240 height 32
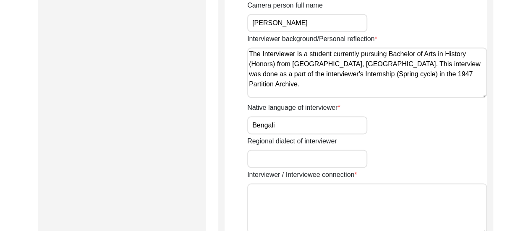
scroll to position [649, 0]
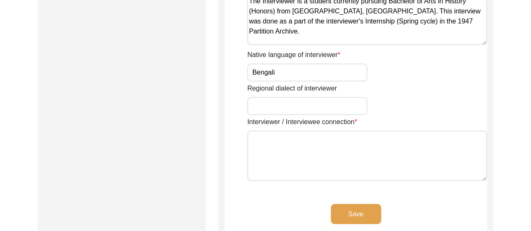
click at [311, 131] on textarea "Interviewer / Interviewee connection" at bounding box center [367, 156] width 240 height 50
click at [277, 144] on textarea "The inteviewee is" at bounding box center [367, 156] width 240 height 50
click at [335, 137] on textarea "The interviewee is" at bounding box center [367, 156] width 240 height 50
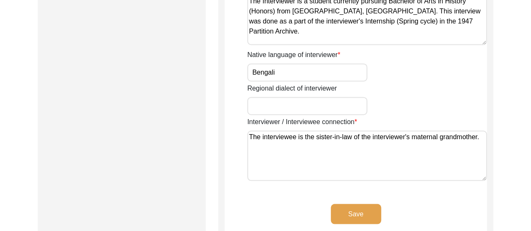
type textarea "The interviewee is the sister-in-law of the interviewer's maternal grandmother."
click at [359, 210] on button "Save" at bounding box center [356, 214] width 50 height 20
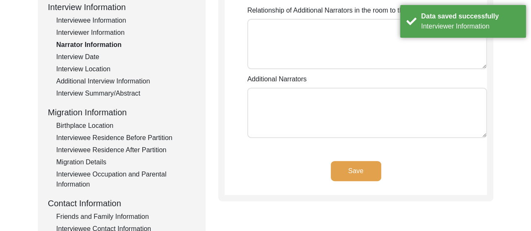
scroll to position [123, 0]
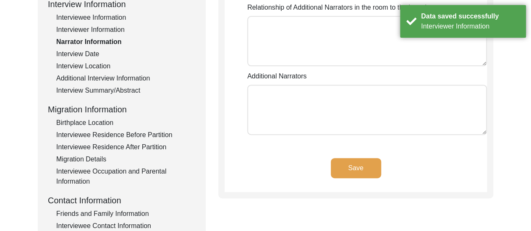
click at [360, 161] on button "Save" at bounding box center [356, 168] width 50 height 20
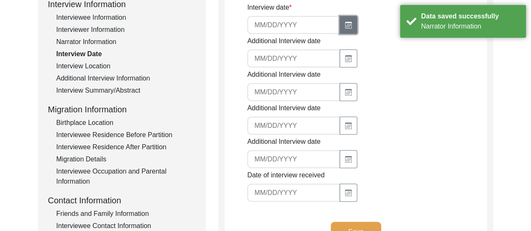
click at [347, 30] on button "button" at bounding box center [349, 25] width 18 height 18
select select "9"
select select "2025"
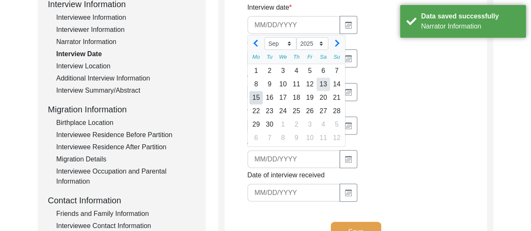
click at [326, 84] on div "13" at bounding box center [323, 84] width 13 height 13
type input "[DATE]"
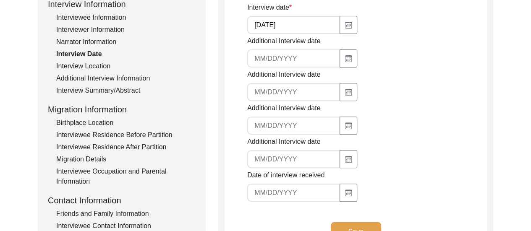
click at [396, 86] on div "Additional Interview date" at bounding box center [367, 86] width 240 height 32
click at [359, 229] on button "Save" at bounding box center [356, 232] width 50 height 20
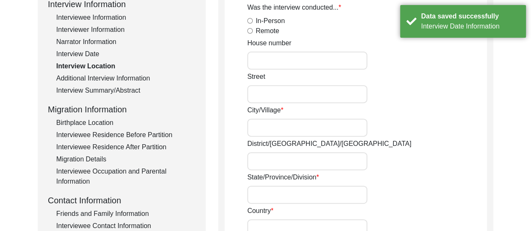
click at [400, 100] on div "Street" at bounding box center [367, 88] width 240 height 32
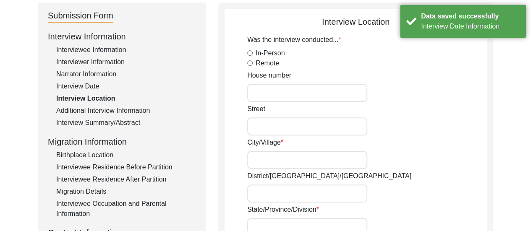
scroll to position [90, 0]
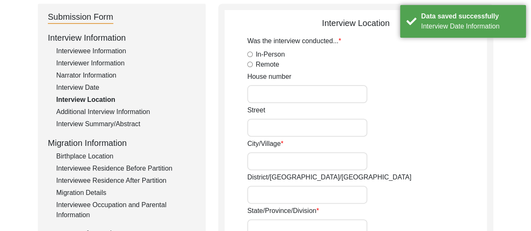
click at [250, 55] on input "In-Person" at bounding box center [249, 54] width 5 height 5
radio input "true"
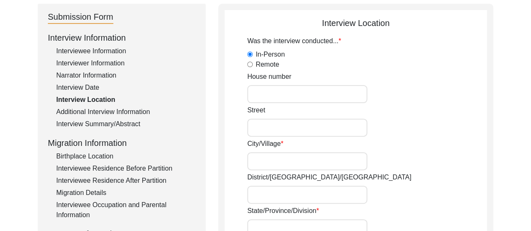
click at [399, 118] on div "Street" at bounding box center [367, 121] width 240 height 32
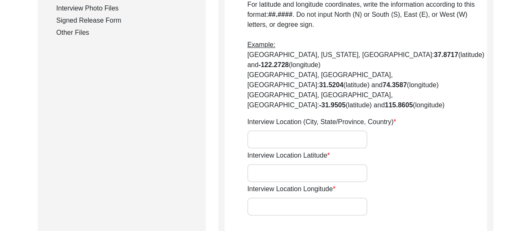
scroll to position [460, 0]
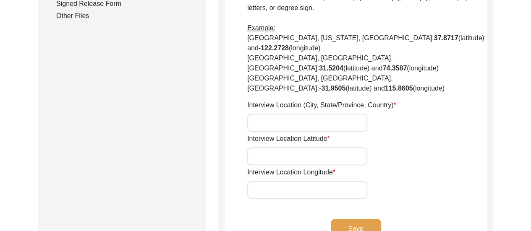
click at [360, 219] on button "Save" at bounding box center [356, 229] width 50 height 20
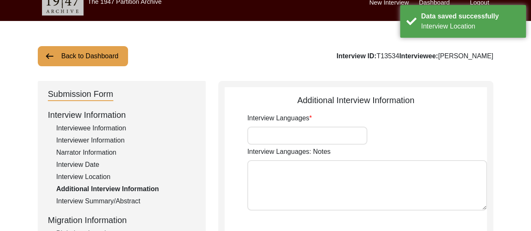
scroll to position [6, 0]
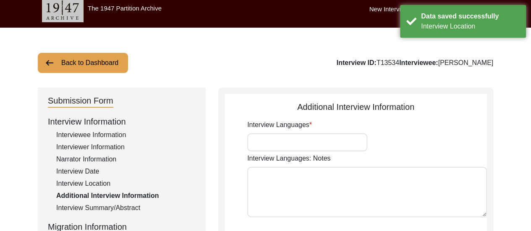
click at [310, 148] on input "Interview Languages" at bounding box center [307, 143] width 120 height 18
type input "Bengali"
click at [390, 147] on div "Interview Languages Bengali" at bounding box center [367, 136] width 240 height 32
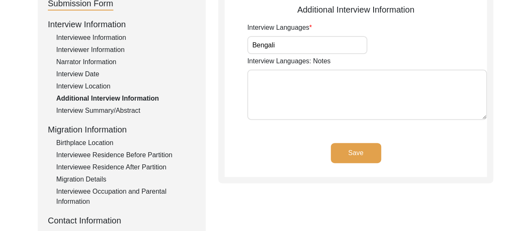
scroll to position [107, 0]
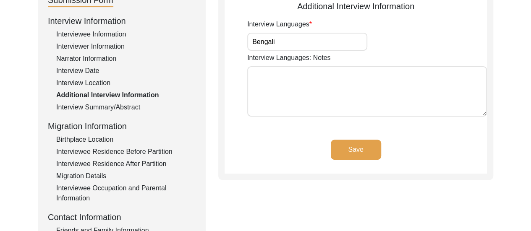
click at [357, 147] on button "Save" at bounding box center [356, 150] width 50 height 20
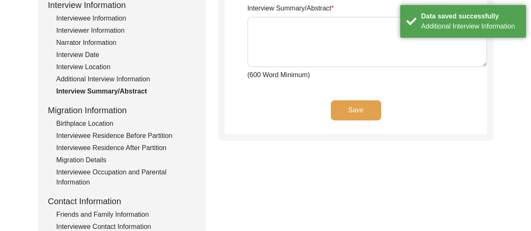
scroll to position [123, 0]
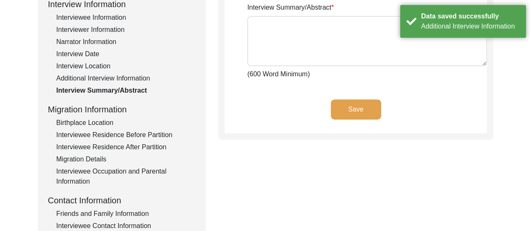
click at [98, 122] on div "Birthplace Location" at bounding box center [125, 123] width 139 height 10
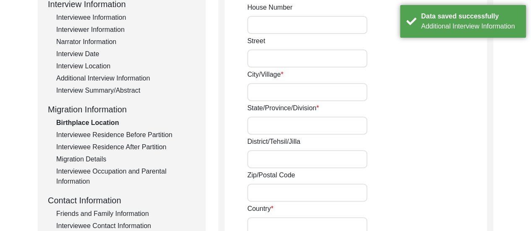
click at [462, 108] on div "State/Province/Division" at bounding box center [367, 119] width 240 height 32
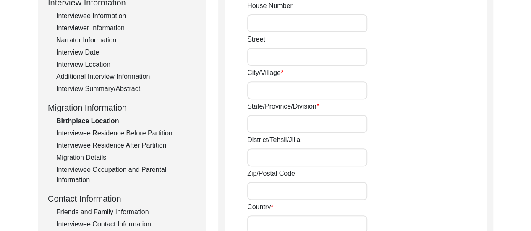
scroll to position [140, 0]
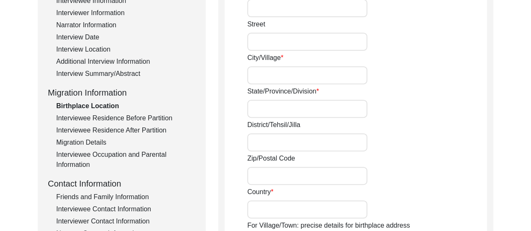
click at [170, 118] on div "Interviewee Residence Before Partition" at bounding box center [125, 118] width 139 height 10
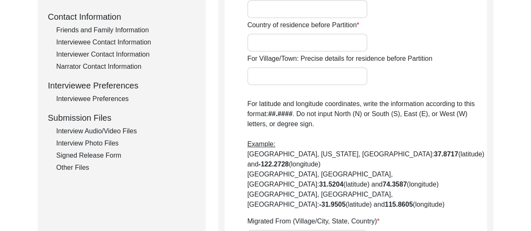
scroll to position [308, 0]
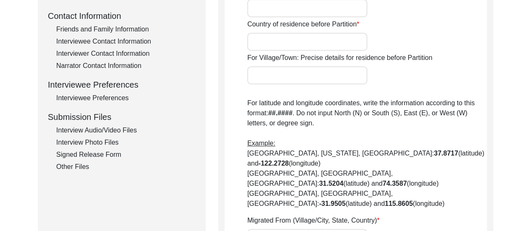
click at [98, 156] on div "Signed Release Form" at bounding box center [125, 155] width 139 height 10
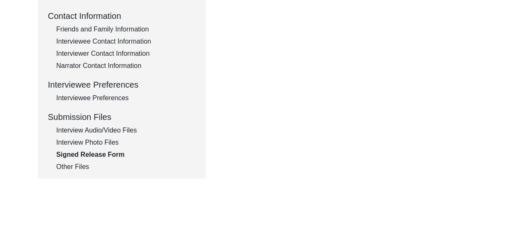
click at [101, 126] on div "Interview Audio/Video Files" at bounding box center [125, 131] width 139 height 10
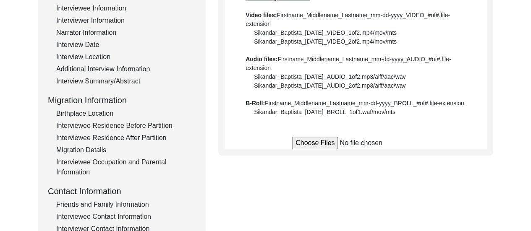
scroll to position [136, 0]
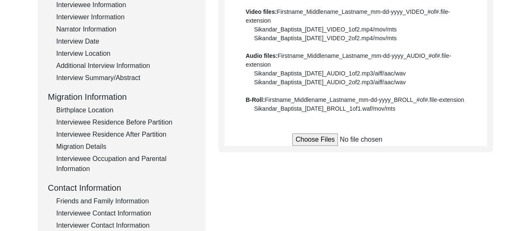
click at [310, 141] on input "file" at bounding box center [355, 140] width 127 height 13
type input "C:\fakepath\Meera_Dutta_09-13_2025_VIDEO_1of3.mp4"
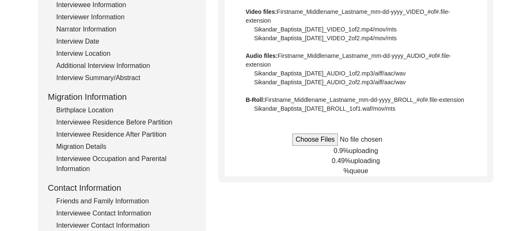
click at [499, 50] on div "Back to Dashboard Interview ID: T13534 Interviewee: [PERSON_NAME] Submission Fo…" at bounding box center [265, 156] width 531 height 517
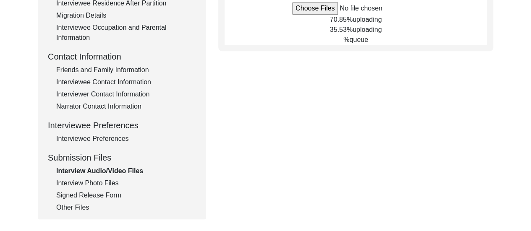
scroll to position [278, 0]
